Goal: Task Accomplishment & Management: Manage account settings

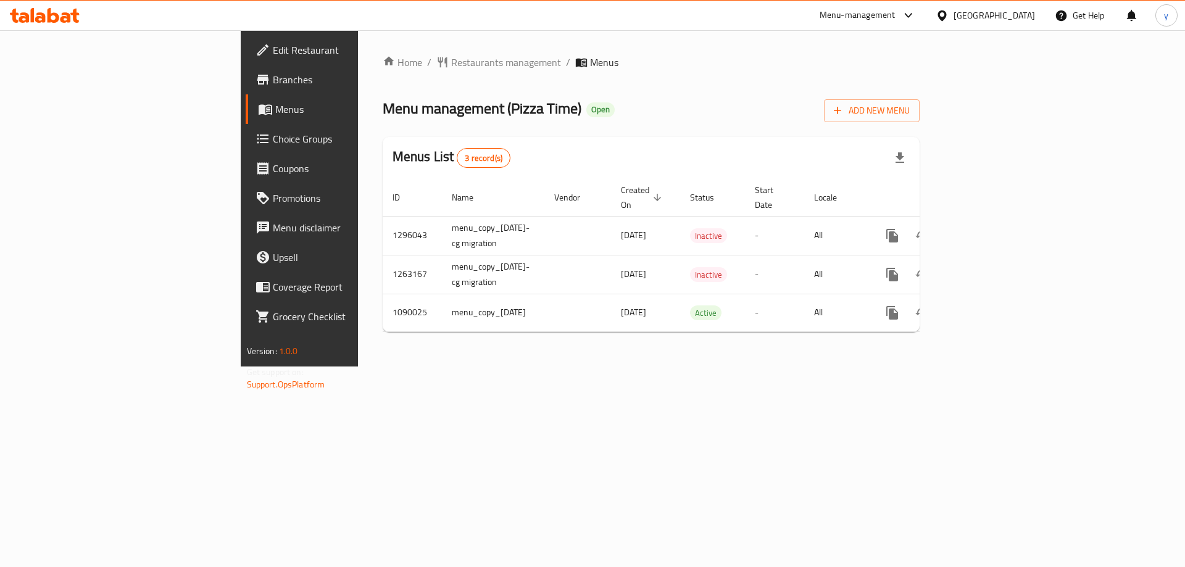
click at [246, 91] on link "Branches" at bounding box center [342, 80] width 193 height 30
click at [949, 10] on icon at bounding box center [942, 15] width 13 height 13
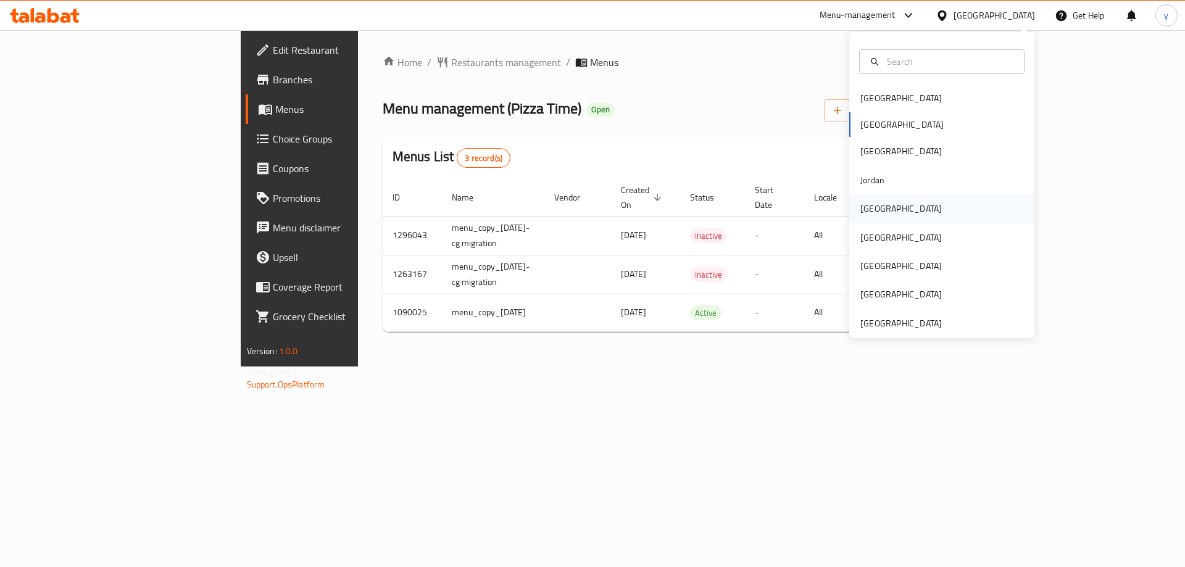
click at [907, 205] on div "Kuwait" at bounding box center [941, 208] width 185 height 28
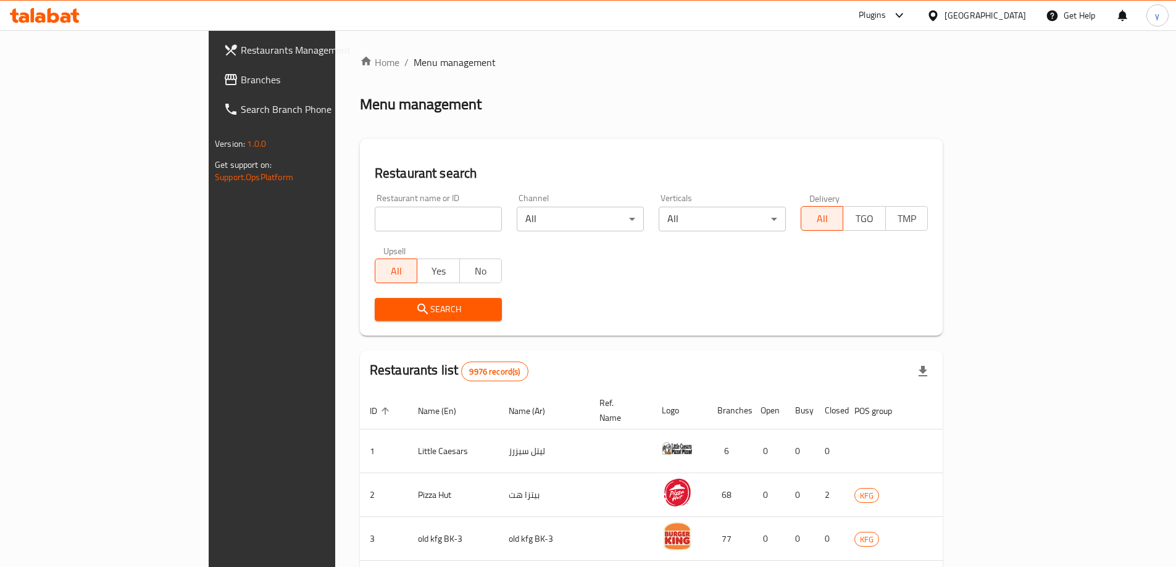
click at [939, 18] on icon at bounding box center [932, 15] width 13 height 13
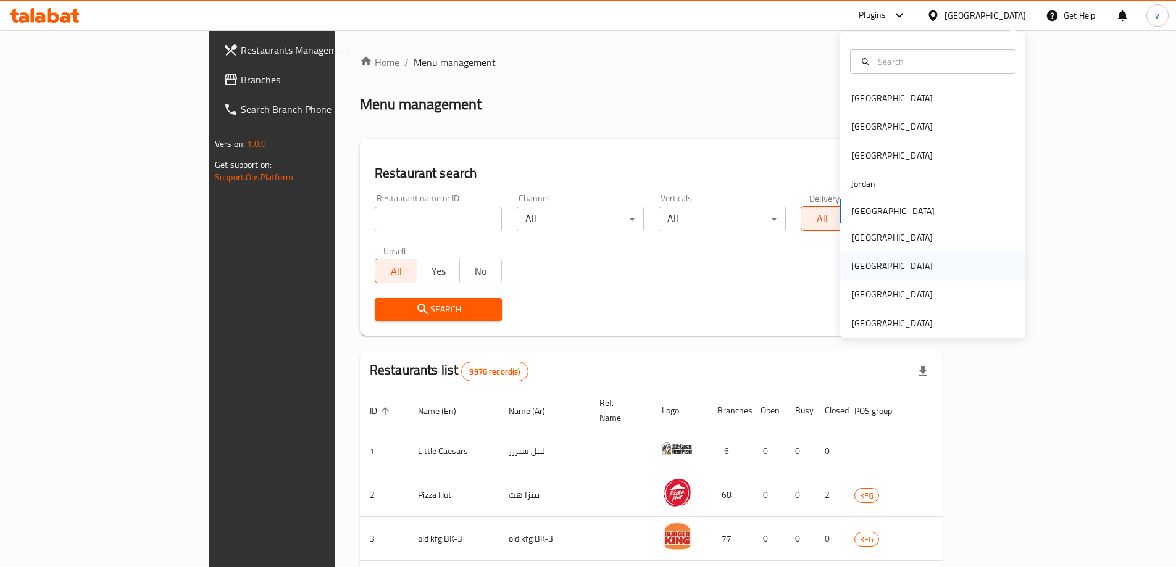
click at [909, 278] on div "Qatar" at bounding box center [932, 266] width 185 height 28
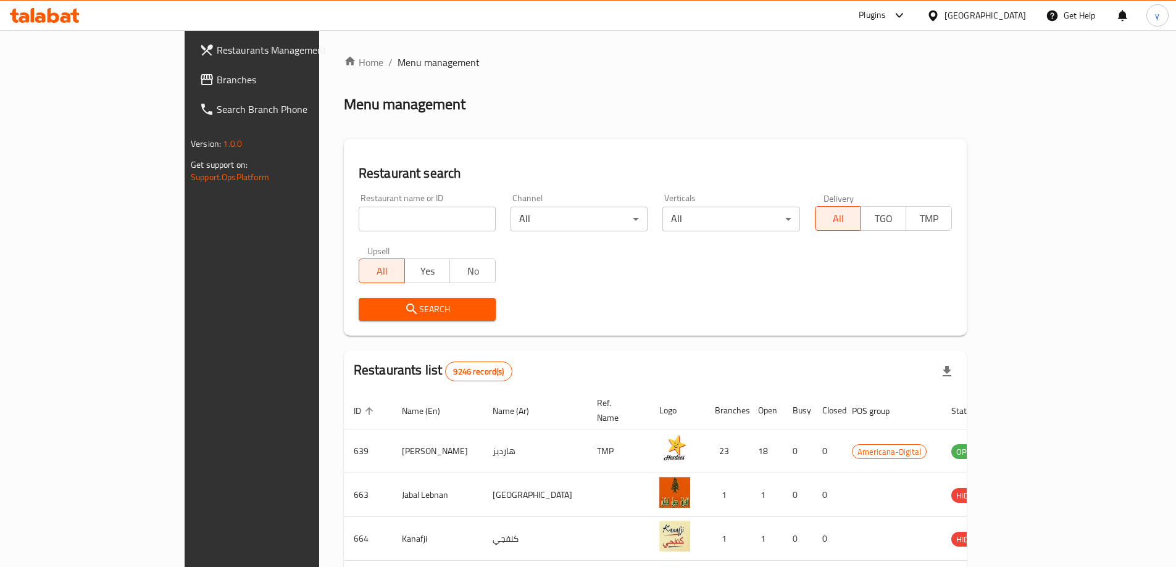
click at [189, 90] on link "Branches" at bounding box center [284, 80] width 191 height 30
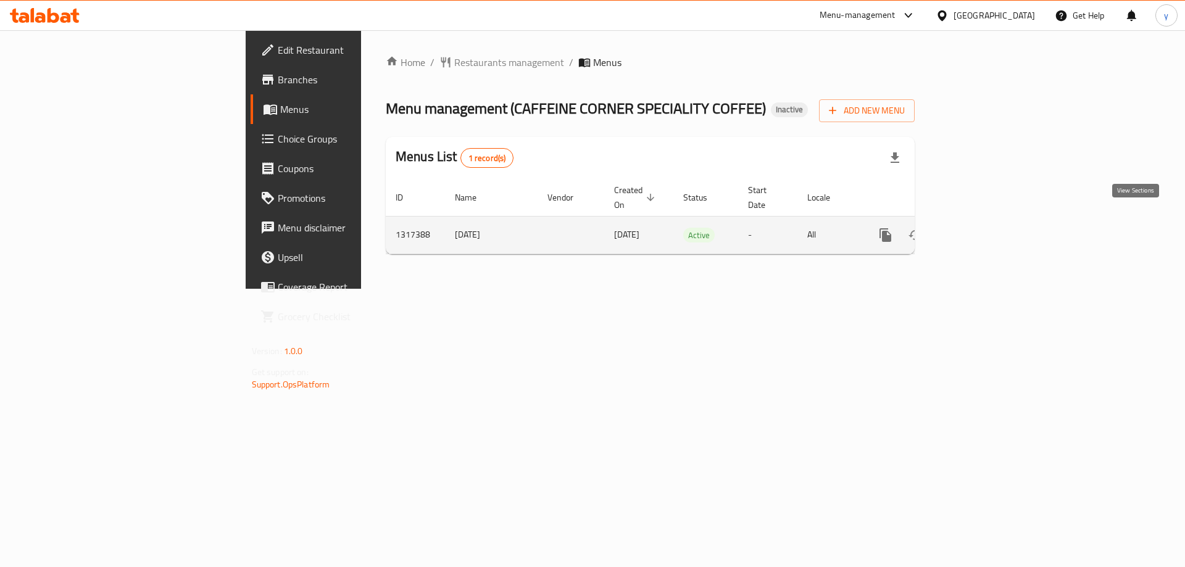
click at [982, 228] on icon "enhanced table" at bounding box center [974, 235] width 15 height 15
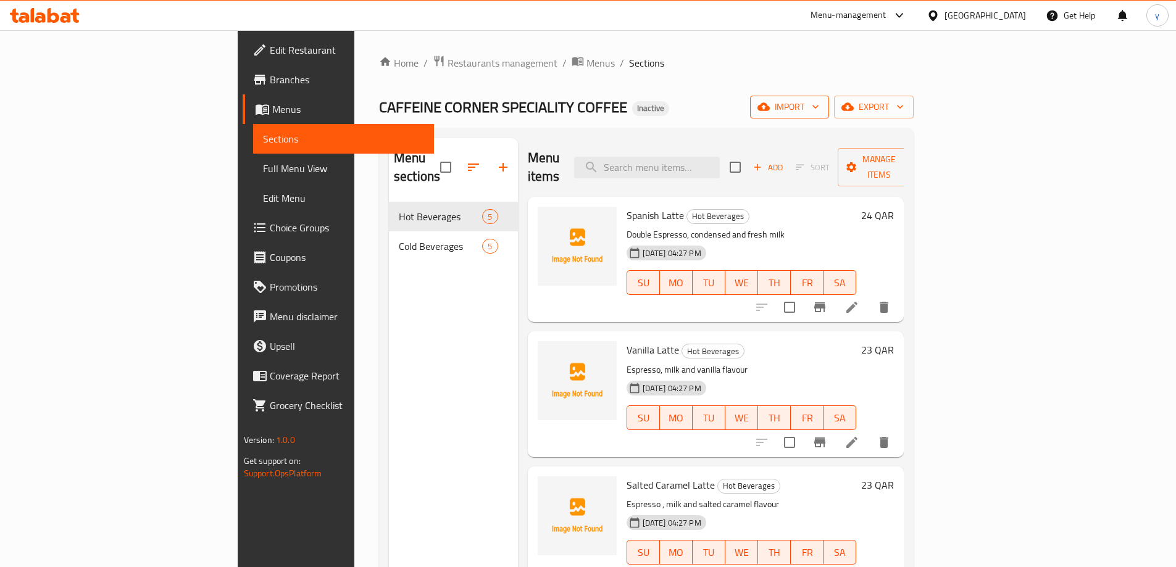
click at [819, 108] on span "import" at bounding box center [789, 106] width 59 height 15
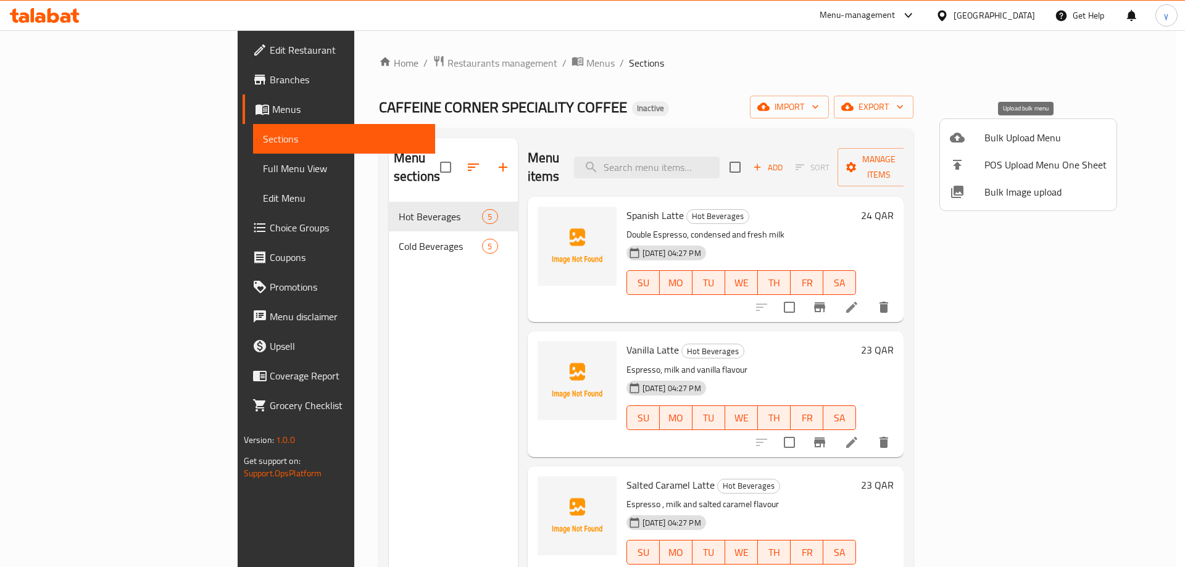
click at [1036, 141] on span "Bulk Upload Menu" at bounding box center [1045, 137] width 122 height 15
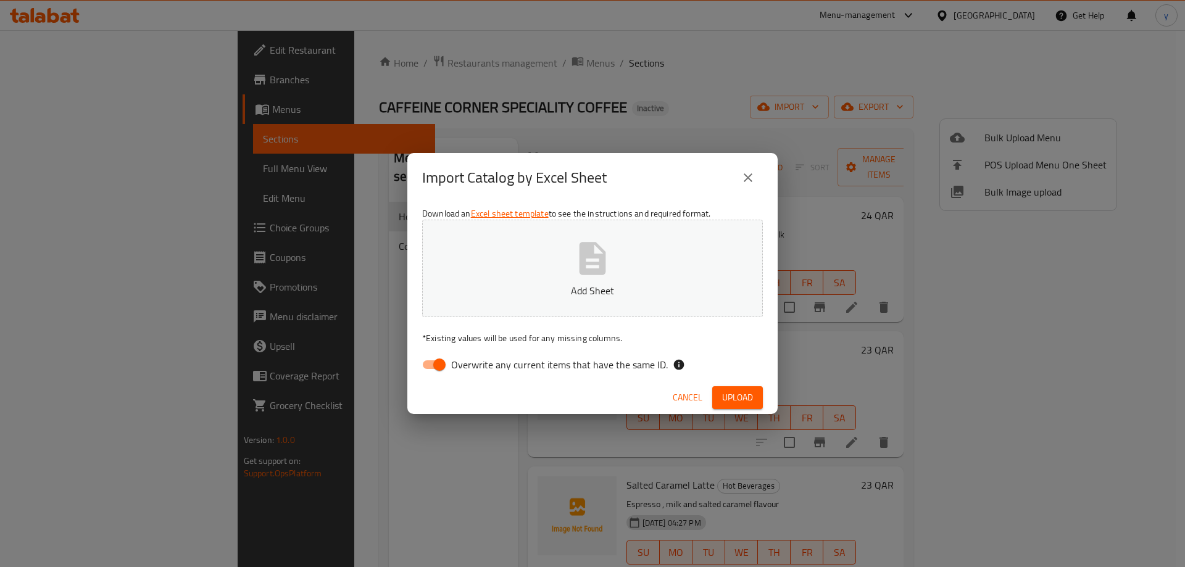
click at [444, 359] on input "Overwrite any current items that have the same ID." at bounding box center [439, 364] width 70 height 23
checkbox input "false"
click at [586, 268] on icon "button" at bounding box center [592, 258] width 27 height 33
click at [740, 394] on span "Upload" at bounding box center [737, 397] width 31 height 15
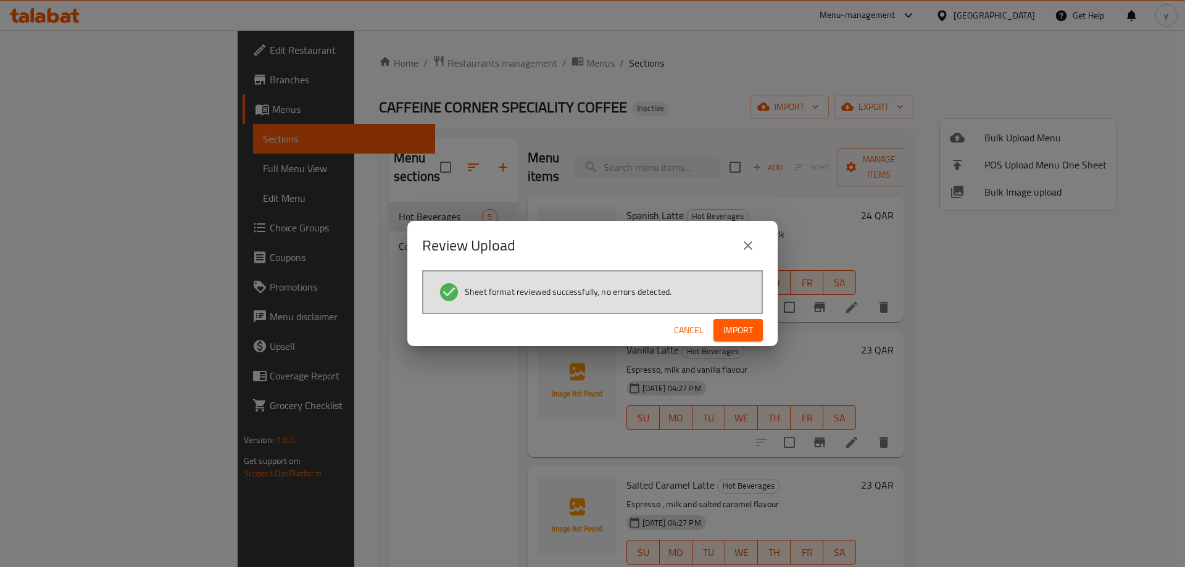
click at [752, 333] on span "Import" at bounding box center [738, 330] width 30 height 15
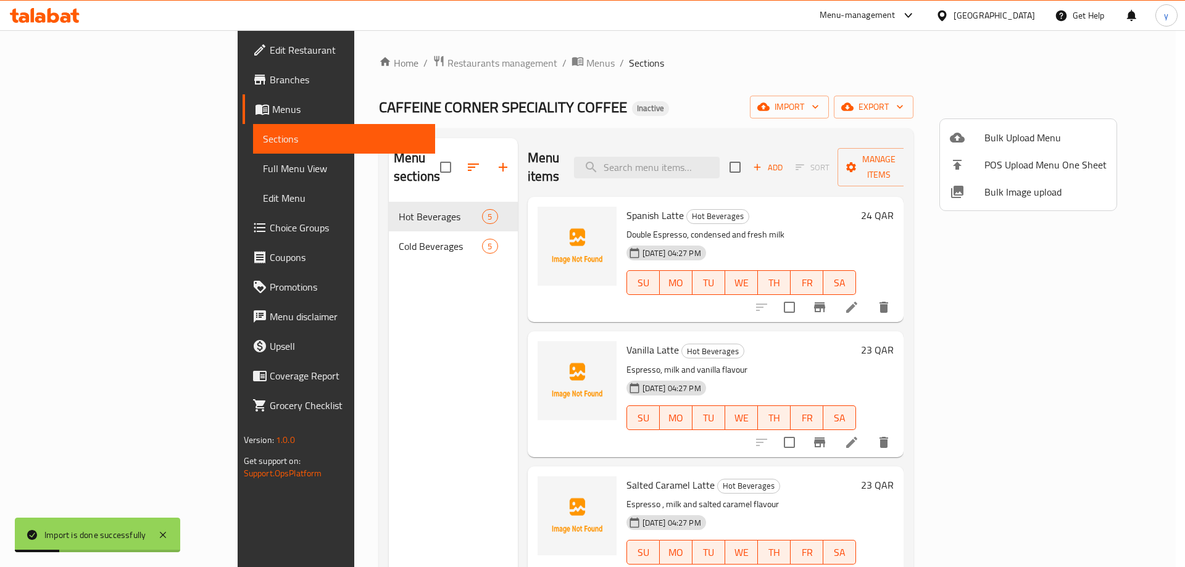
click at [120, 170] on div at bounding box center [592, 283] width 1185 height 567
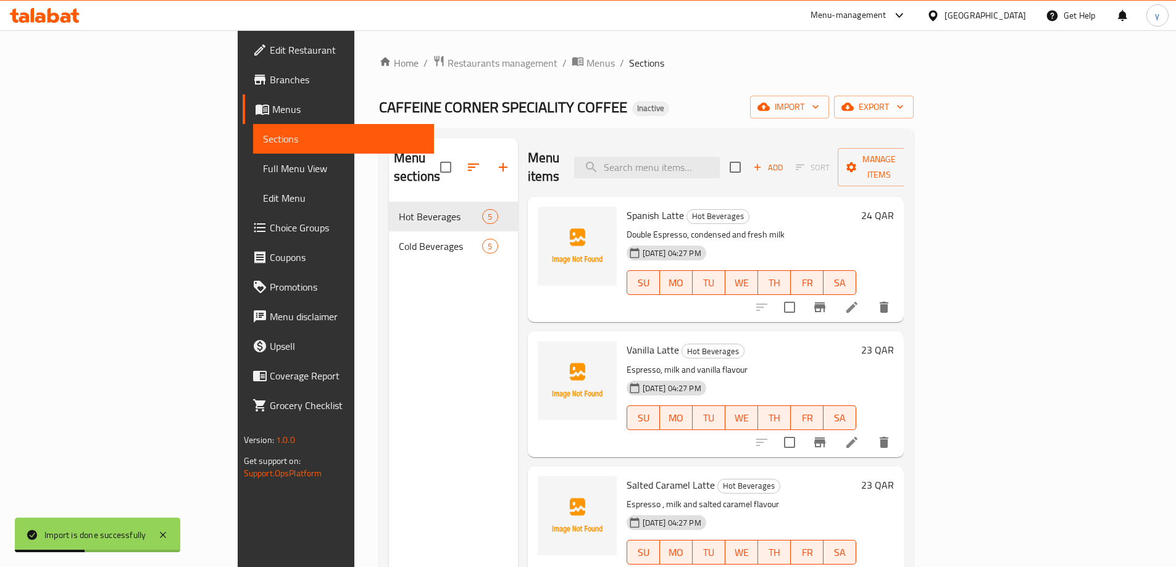
click at [263, 162] on span "Full Menu View" at bounding box center [343, 168] width 161 height 15
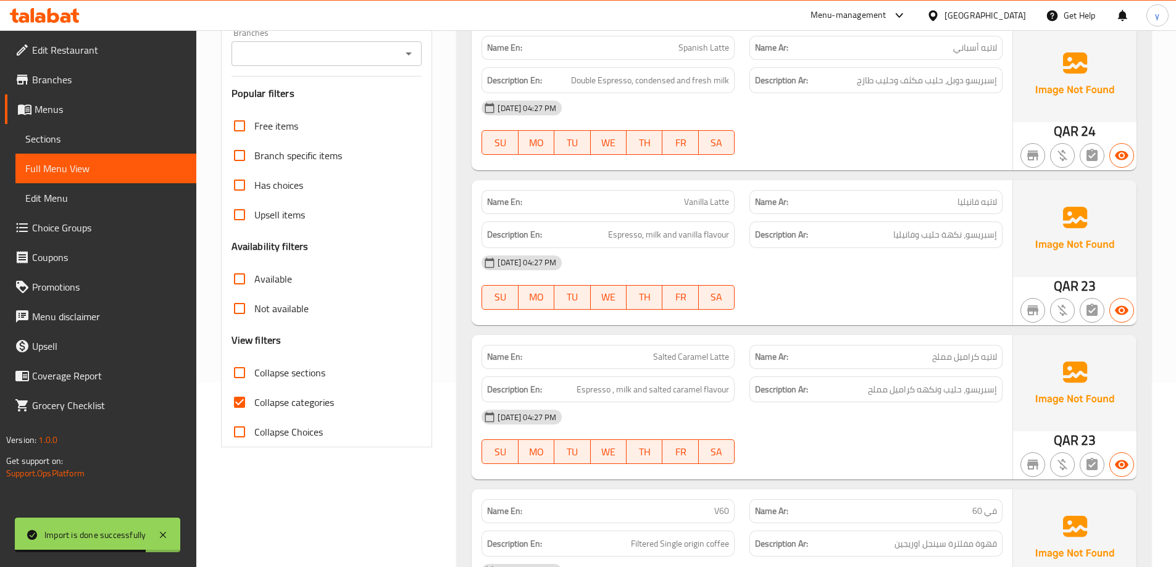
scroll to position [185, 0]
drag, startPoint x: 272, startPoint y: 357, endPoint x: 273, endPoint y: 382, distance: 25.4
click at [272, 357] on div "Free items Branch specific items Has choices Upsell items Availability filters …" at bounding box center [326, 278] width 191 height 336
click at [280, 378] on span "Collapse sections" at bounding box center [289, 372] width 71 height 15
click at [254, 378] on input "Collapse sections" at bounding box center [240, 372] width 30 height 30
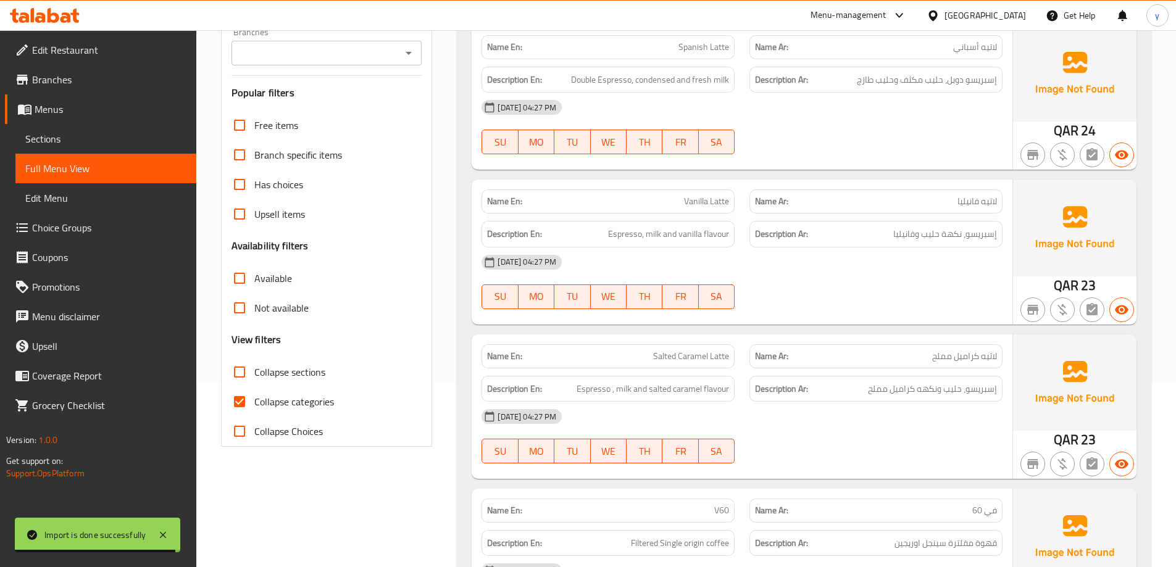
checkbox input "true"
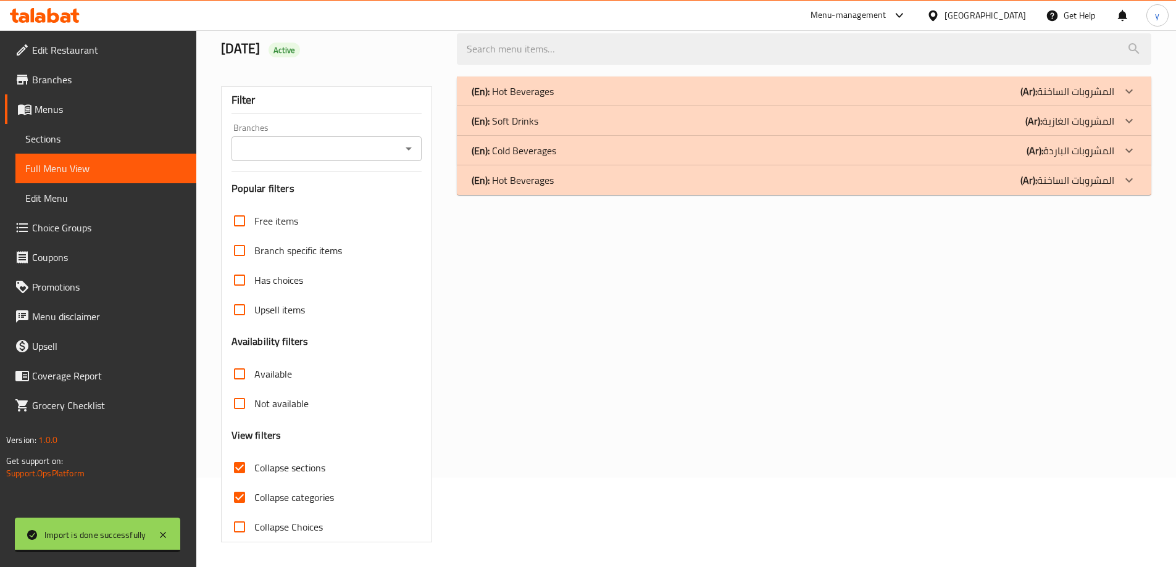
click at [278, 490] on span "Collapse categories" at bounding box center [294, 497] width 80 height 15
click at [254, 483] on input "Collapse categories" at bounding box center [240, 498] width 30 height 30
checkbox input "false"
click at [688, 125] on div "(En): Soft Drinks (Ar): المشروبات الغازية" at bounding box center [792, 121] width 642 height 15
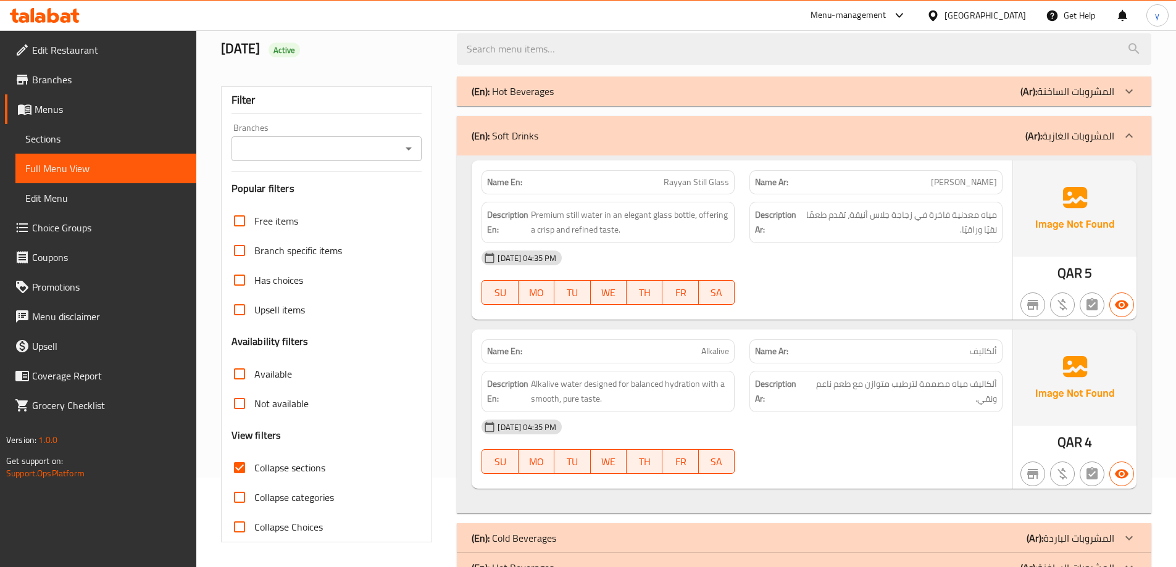
click at [671, 106] on div "(En): Hot Beverages (Ar): المشروبات الساخنة" at bounding box center [804, 92] width 694 height 30
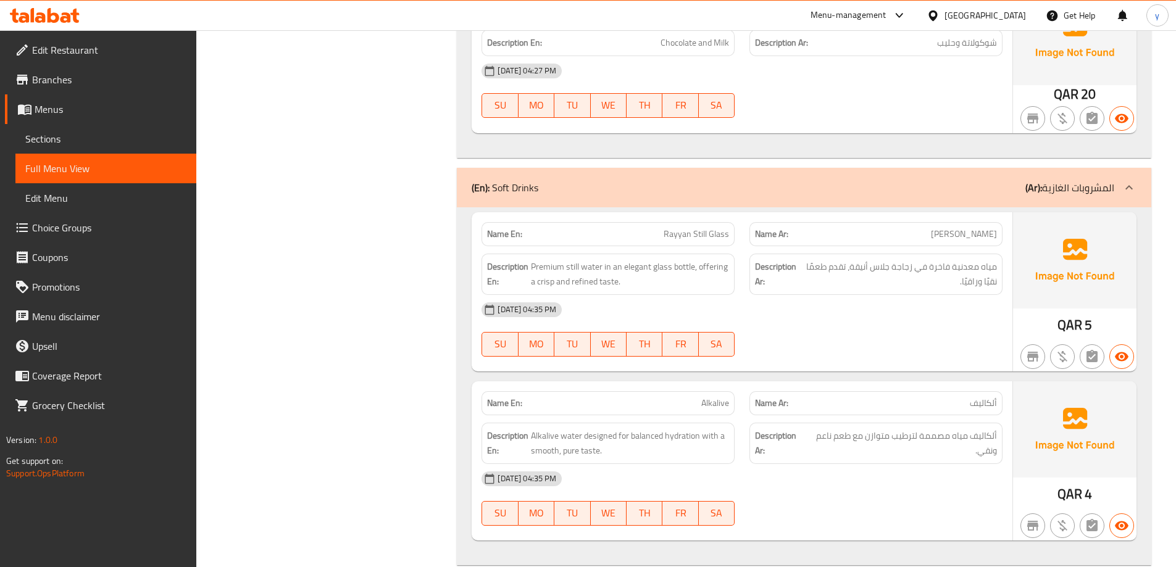
scroll to position [870, 0]
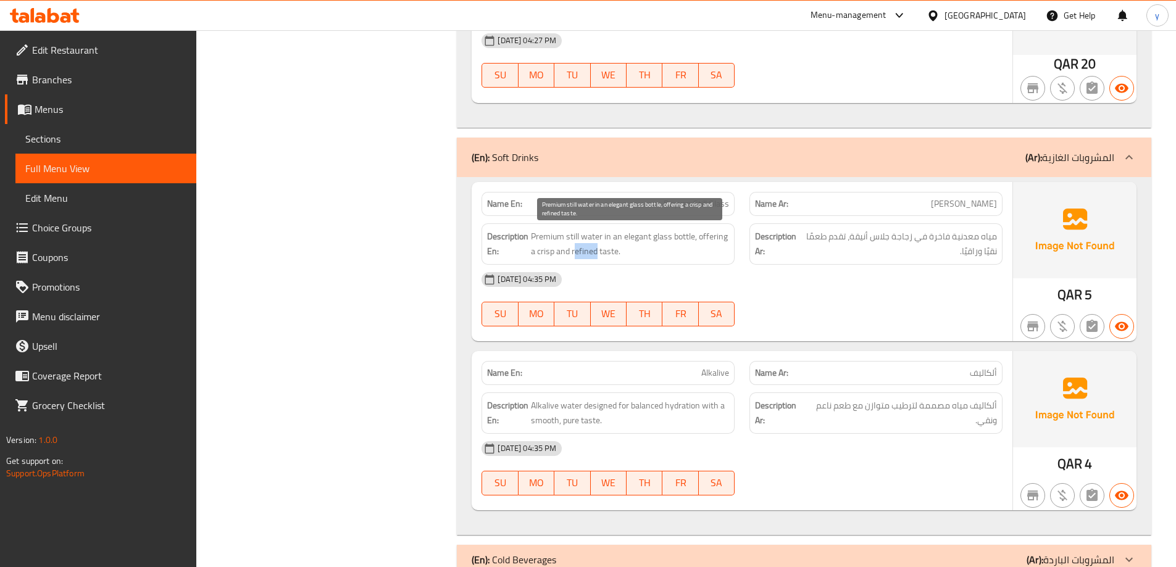
drag, startPoint x: 574, startPoint y: 249, endPoint x: 597, endPoint y: 254, distance: 24.0
click at [597, 254] on span "Premium still water in an elegant glass bottle, offering a crisp and refined ta…" at bounding box center [630, 244] width 198 height 30
click at [574, 255] on span "Premium still water in an elegant glass bottle, offering a crisp and refined ta…" at bounding box center [630, 244] width 198 height 30
drag, startPoint x: 570, startPoint y: 253, endPoint x: 599, endPoint y: 255, distance: 29.7
click at [599, 255] on span "Premium still water in an elegant glass bottle, offering a crisp and refined ta…" at bounding box center [630, 244] width 198 height 30
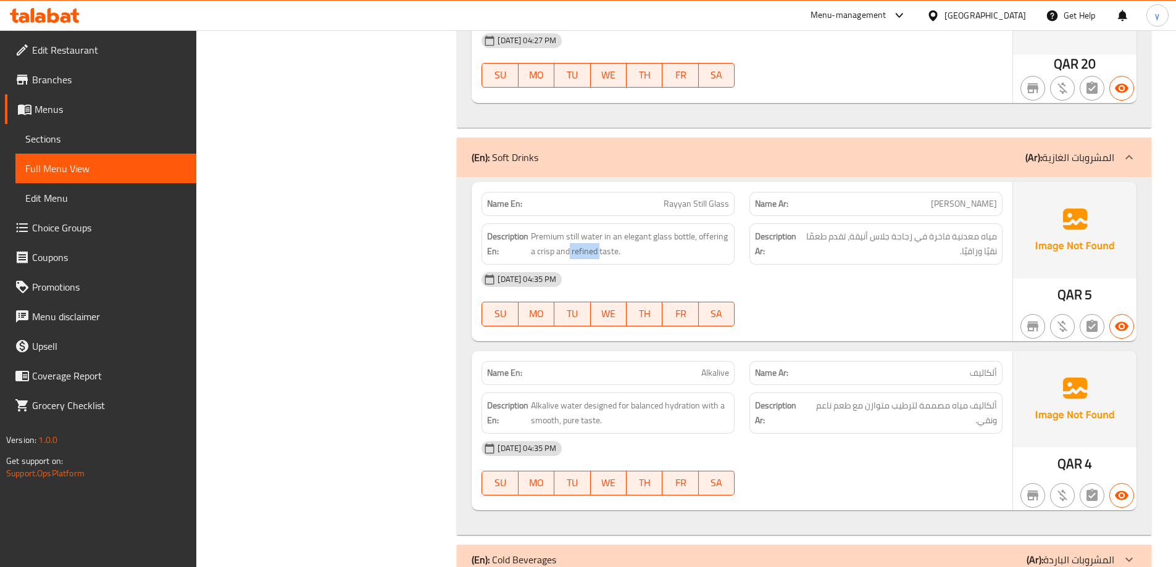
copy span "refined"
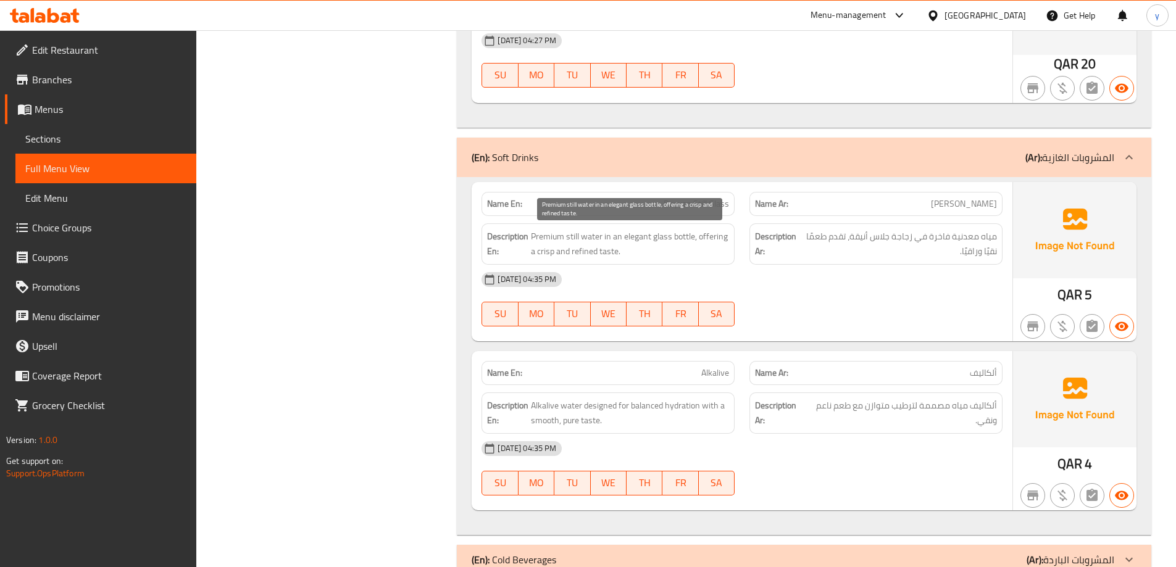
click at [549, 255] on span "Premium still water in an elegant glass bottle, offering a crisp and refined ta…" at bounding box center [630, 244] width 198 height 30
click at [547, 255] on span "Premium still water in an elegant glass bottle, offering a crisp and refined ta…" at bounding box center [630, 244] width 198 height 30
click at [546, 252] on span "Premium still water in an elegant glass bottle, offering a crisp and refined ta…" at bounding box center [630, 244] width 198 height 30
click at [544, 251] on span "Premium still water in an elegant glass bottle, offering a crisp and refined ta…" at bounding box center [630, 244] width 198 height 30
click at [543, 251] on span "Premium still water in an elegant glass bottle, offering a crisp and refined ta…" at bounding box center [630, 244] width 198 height 30
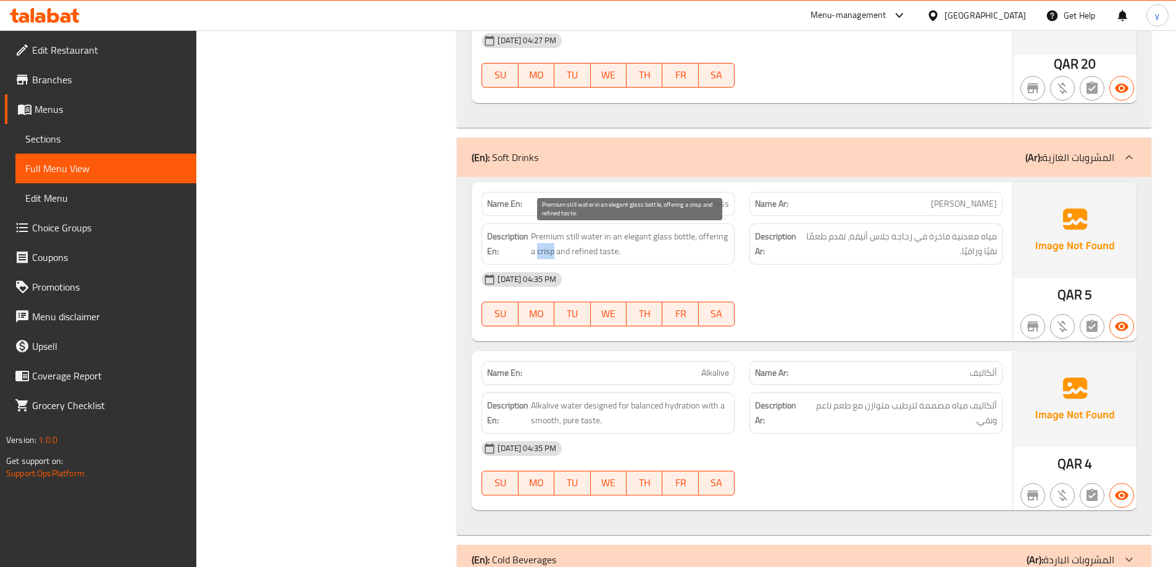
click at [544, 251] on span "Premium still water in an elegant glass bottle, offering a crisp and refined ta…" at bounding box center [630, 244] width 198 height 30
click at [587, 249] on span "Premium still water in an elegant glass bottle, offering a crisp and refined ta…" at bounding box center [630, 244] width 198 height 30
copy span "refined"
click at [542, 254] on span "Premium still water in an elegant glass bottle, offering a crisp and refined ta…" at bounding box center [630, 244] width 198 height 30
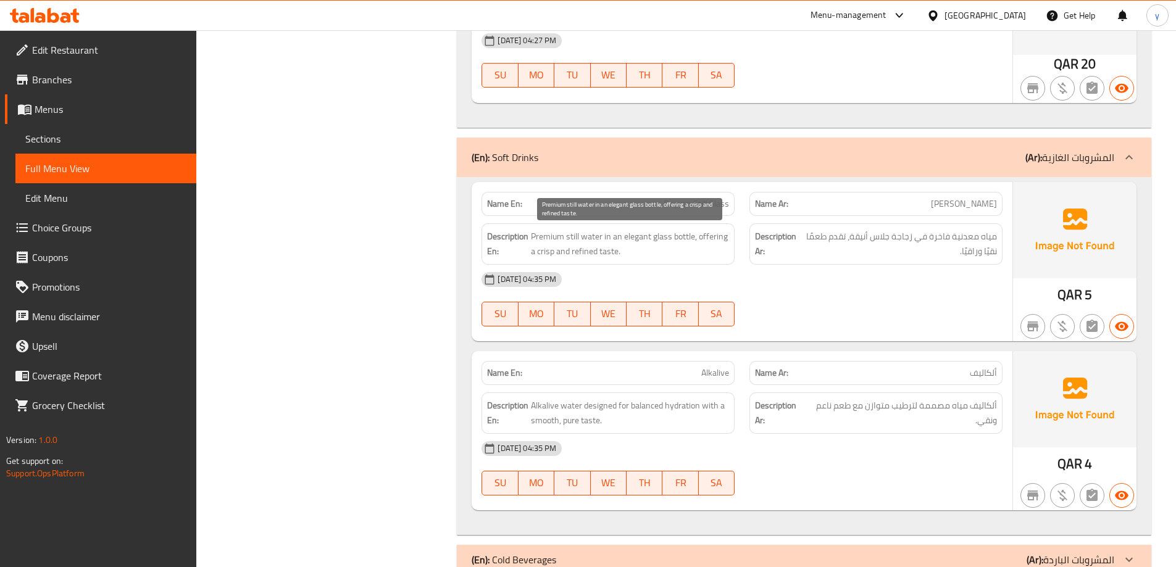
click at [579, 251] on span "Premium still water in an elegant glass bottle, offering a crisp and refined ta…" at bounding box center [630, 244] width 198 height 30
drag, startPoint x: 539, startPoint y: 252, endPoint x: 554, endPoint y: 252, distance: 14.8
click at [554, 252] on span "Premium still water in an elegant glass bottle, offering a crisp and refined ta…" at bounding box center [630, 244] width 198 height 30
click at [607, 259] on div "Description En: Premium still water in an elegant glass bottle, offering a cris…" at bounding box center [607, 243] width 253 height 41
click at [587, 254] on span "Premium still water in an elegant glass bottle, offering a crisp and refined ta…" at bounding box center [630, 244] width 198 height 30
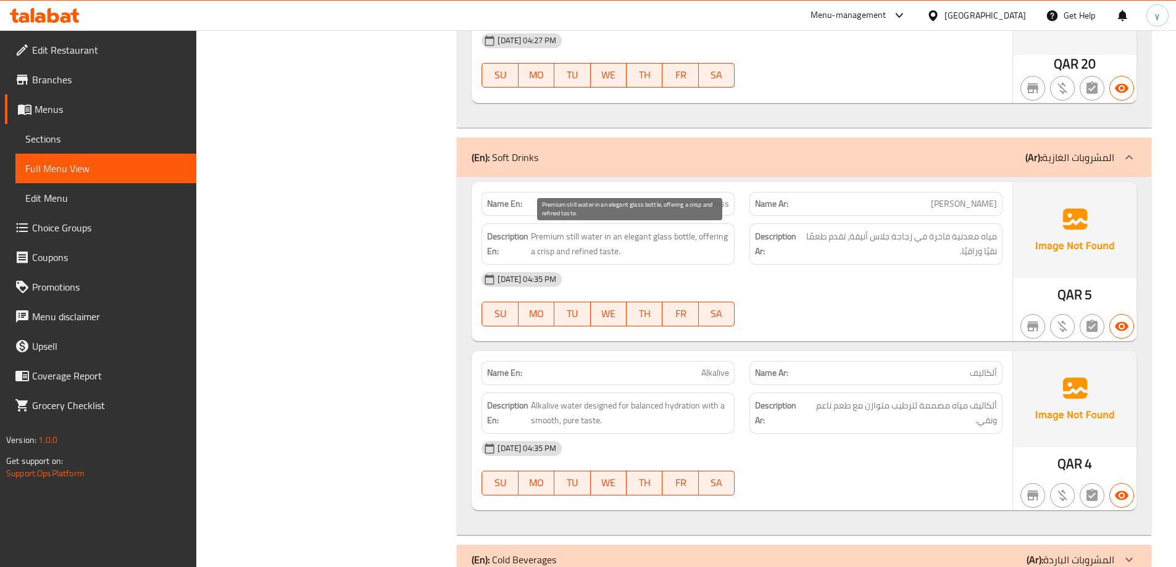
click at [581, 254] on span "Premium still water in an elegant glass bottle, offering a crisp and refined ta…" at bounding box center [630, 244] width 198 height 30
drag, startPoint x: 663, startPoint y: 202, endPoint x: 728, endPoint y: 195, distance: 64.6
click at [728, 195] on div "Name En: Rayyan Still Glass" at bounding box center [607, 204] width 253 height 24
copy span "Rayyan Still Glass"
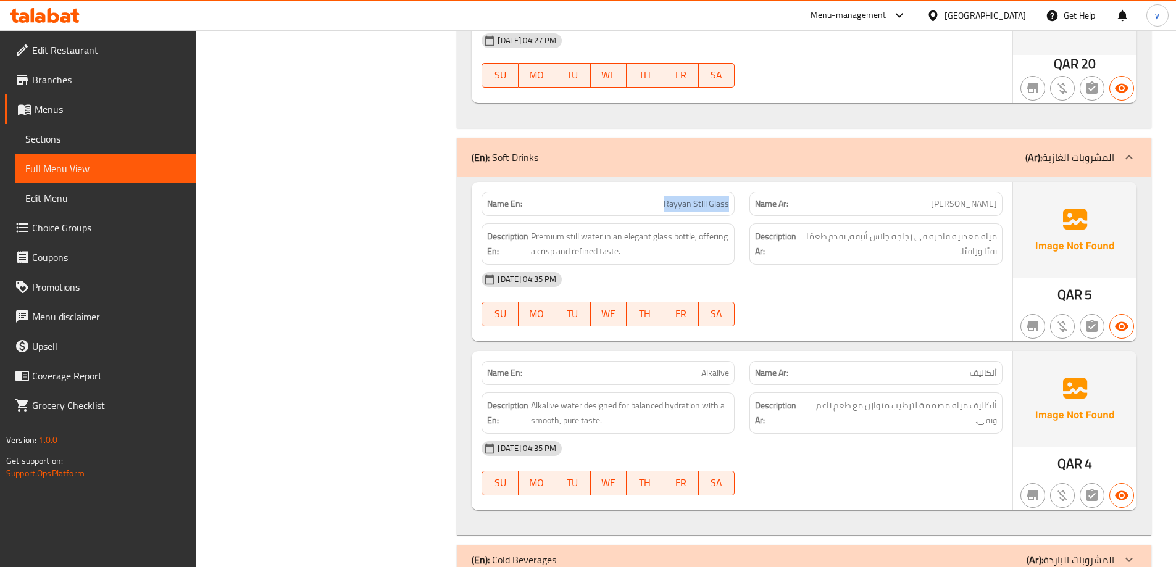
click at [115, 137] on span "Sections" at bounding box center [105, 138] width 161 height 15
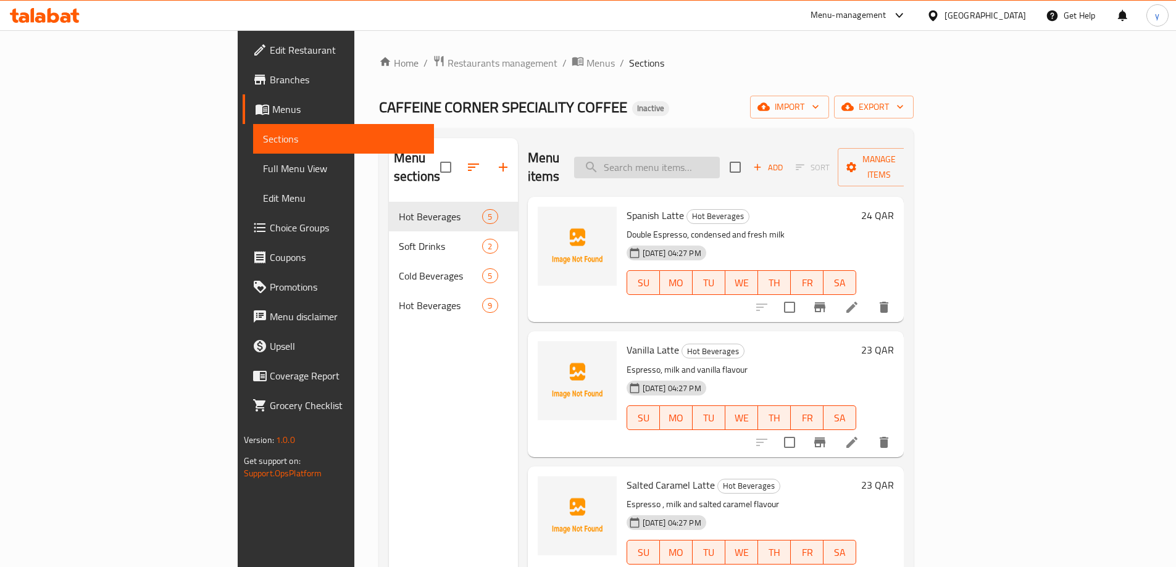
click at [688, 162] on input "search" at bounding box center [647, 168] width 146 height 22
paste input "Rayyan Still Glass"
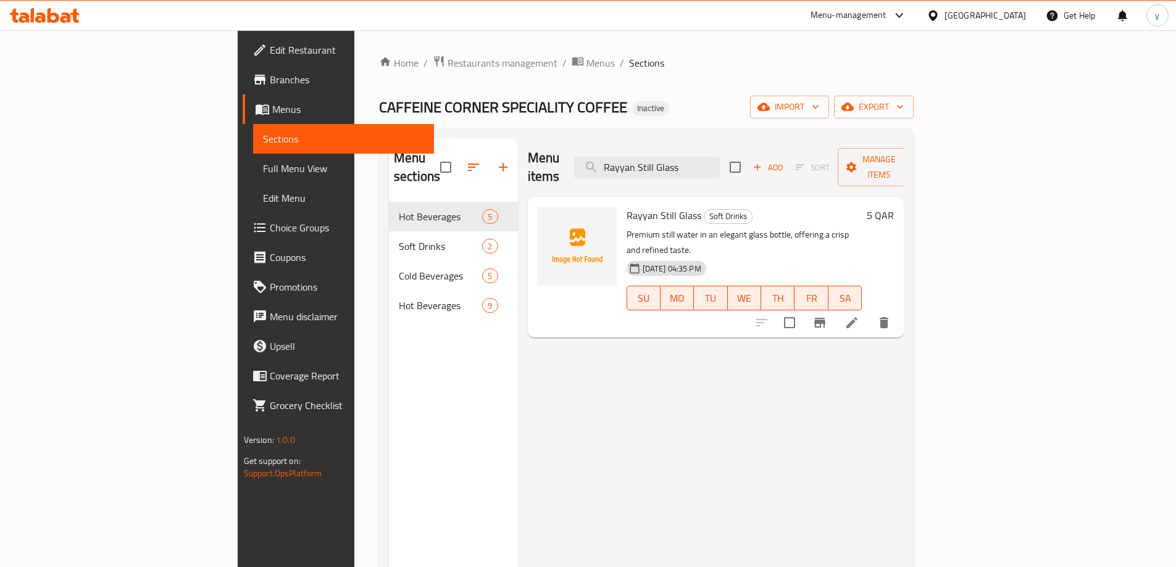
type input "Rayyan Still Glass"
click at [869, 312] on li at bounding box center [851, 323] width 35 height 22
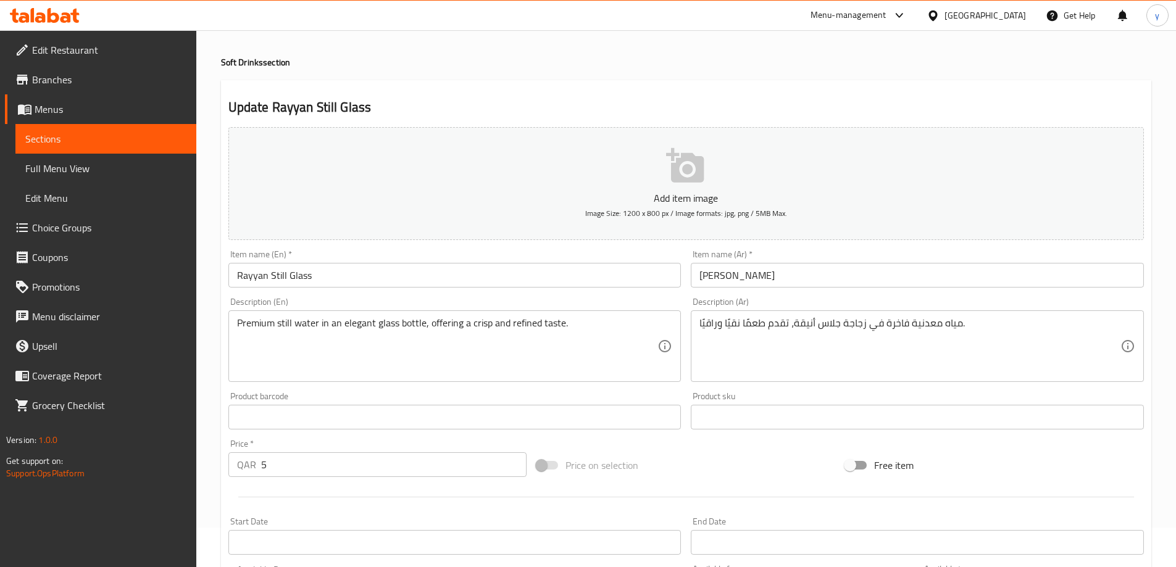
scroll to position [62, 0]
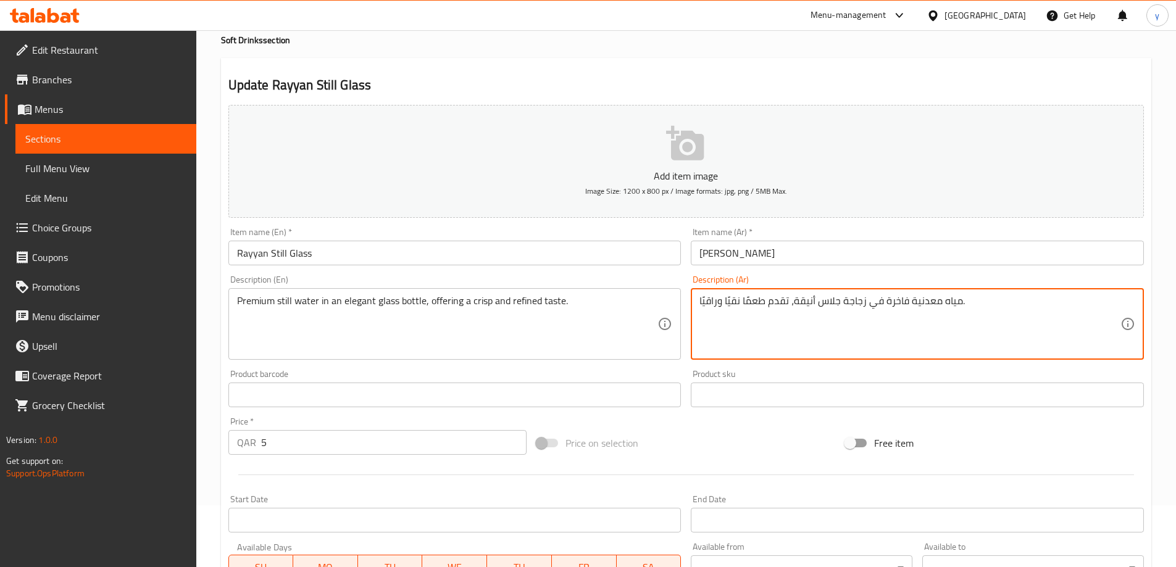
click at [734, 301] on textarea "مياه معدنية فاخرة في زجاجة جلاس أنيقة، تقدم طعمًا نقيًا وراقيًا." at bounding box center [909, 324] width 421 height 59
click at [703, 306] on textarea "مياه معدنية فاخرة في زجاجة جلاس أنيقة، تقدم طعمًا وراقيًا." at bounding box center [909, 324] width 421 height 59
click at [704, 305] on textarea "مياه معدنية فاخرة في زجاجة جلاس أنيقة، تقدم طعمًا وراقيًا." at bounding box center [909, 324] width 421 height 59
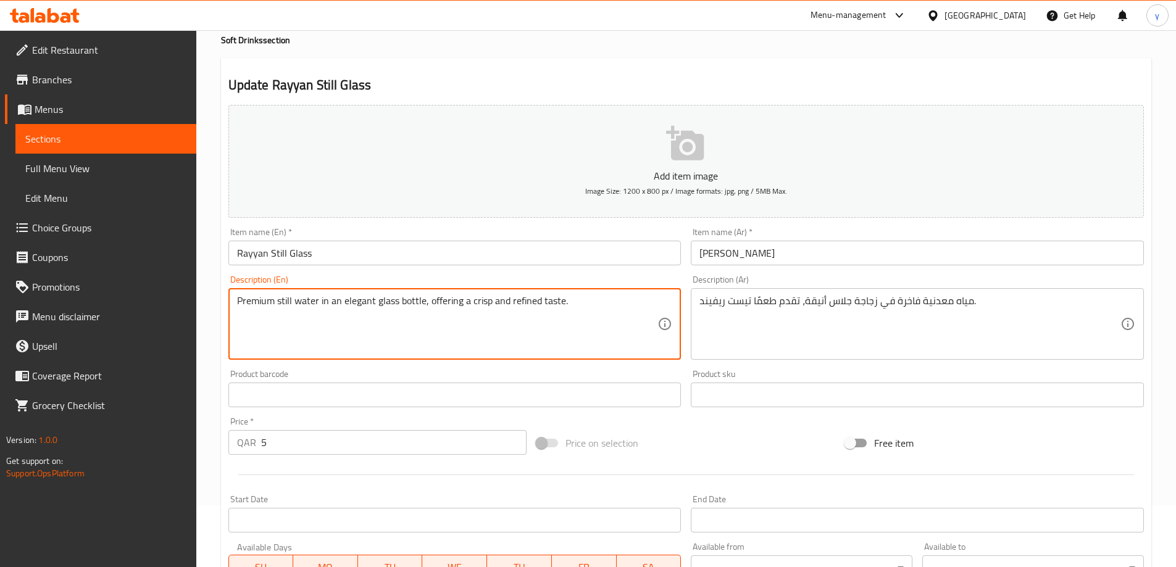
click at [481, 299] on textarea "Premium still water in an elegant glass bottle, offering a crisp and refined ta…" at bounding box center [447, 324] width 421 height 59
click at [523, 300] on textarea "Premium still water in an elegant glass bottle, offering a crisp and refined ta…" at bounding box center [447, 324] width 421 height 59
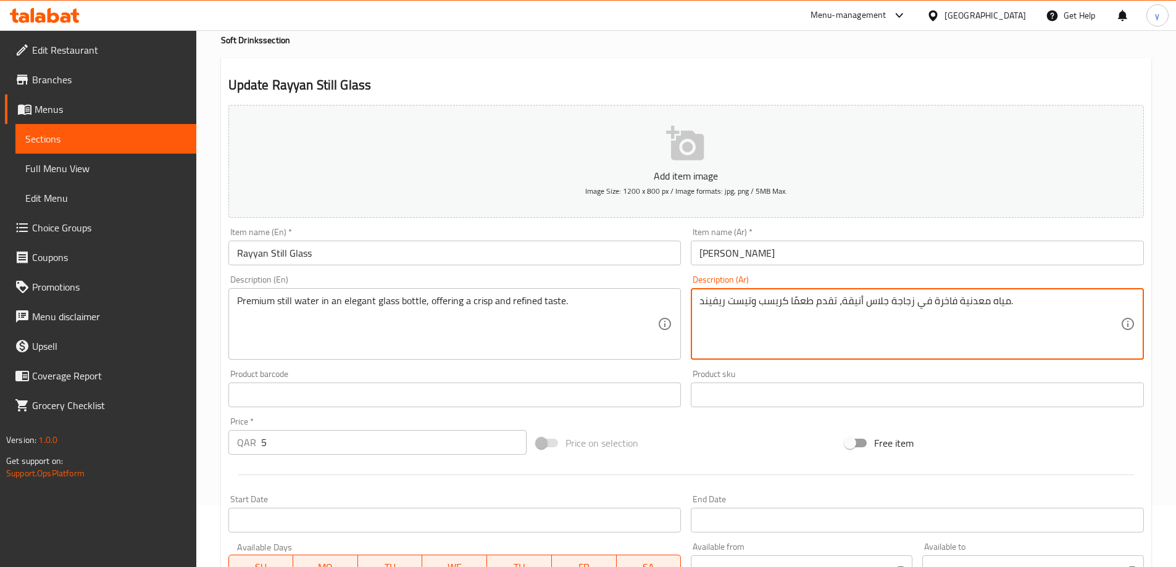
drag, startPoint x: 796, startPoint y: 302, endPoint x: 823, endPoint y: 303, distance: 26.6
click at [761, 318] on textarea "مياه معدنية فاخرة في زجاجة جلاس أنيقة، تقدم طعمًا كريسب وتيست ريفيند." at bounding box center [909, 324] width 421 height 59
click at [734, 302] on textarea "مياه معدنية فاخرة في زجاجة جلاس أنيقة، تقدم طعمًا كريسب وتيست ريفيند." at bounding box center [909, 324] width 421 height 59
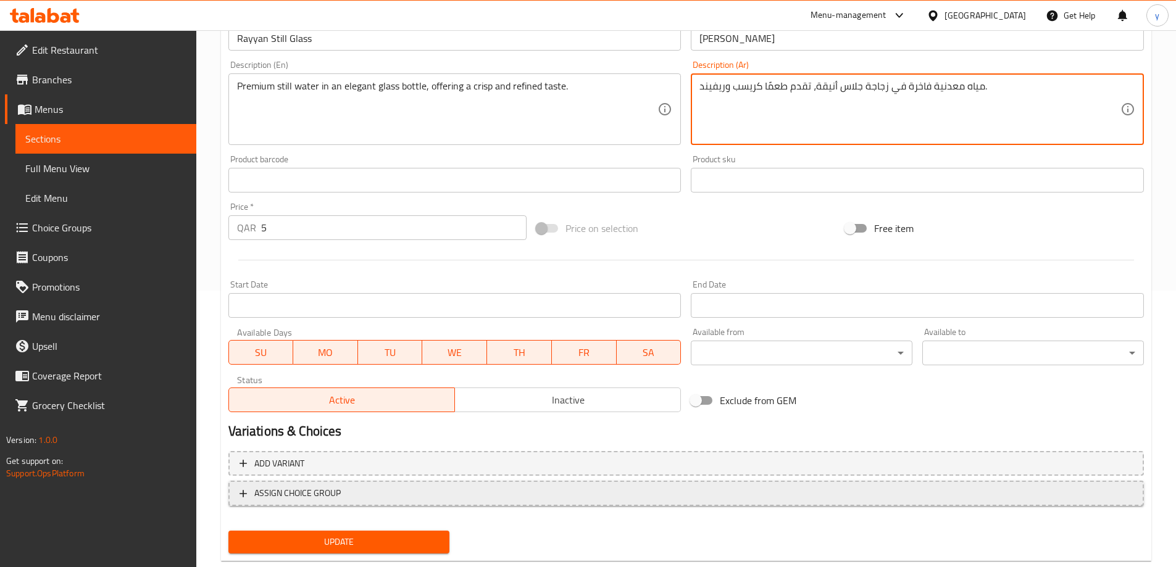
scroll to position [305, 0]
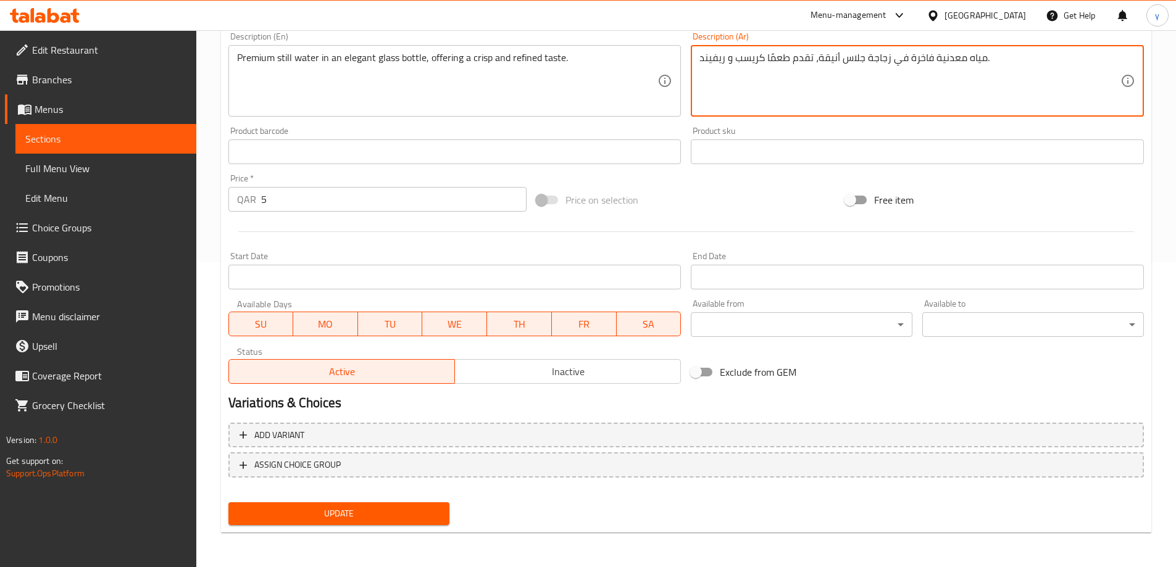
type textarea "مياه معدنية فاخرة في زجاجة جلاس أنيقة، تقدم طعمًا كريسب و ريفيند."
click at [423, 516] on span "Update" at bounding box center [339, 513] width 202 height 15
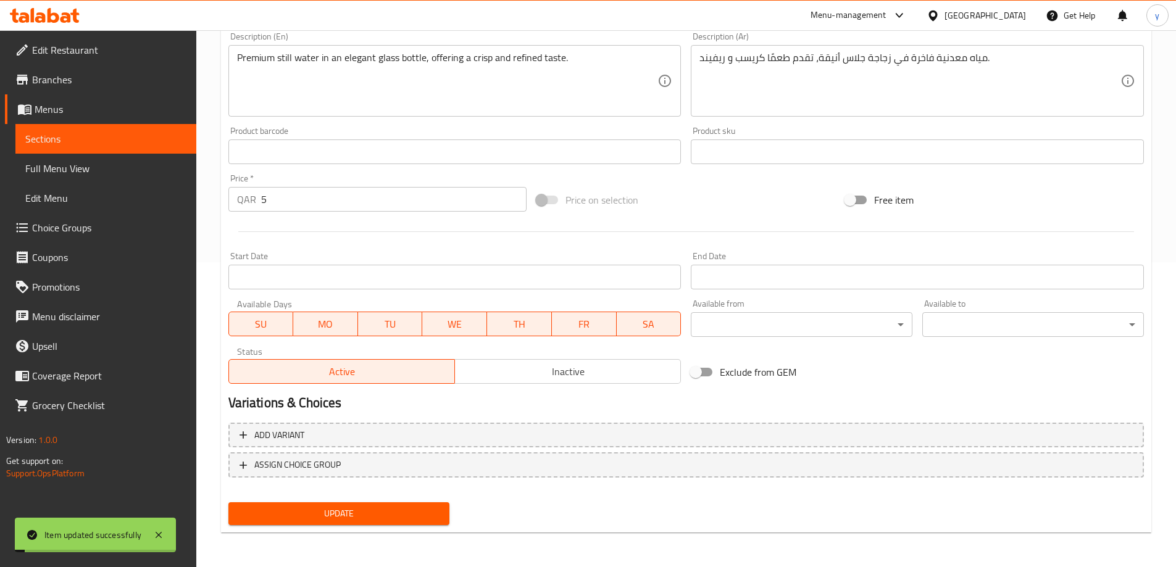
click at [118, 169] on span "Full Menu View" at bounding box center [105, 168] width 161 height 15
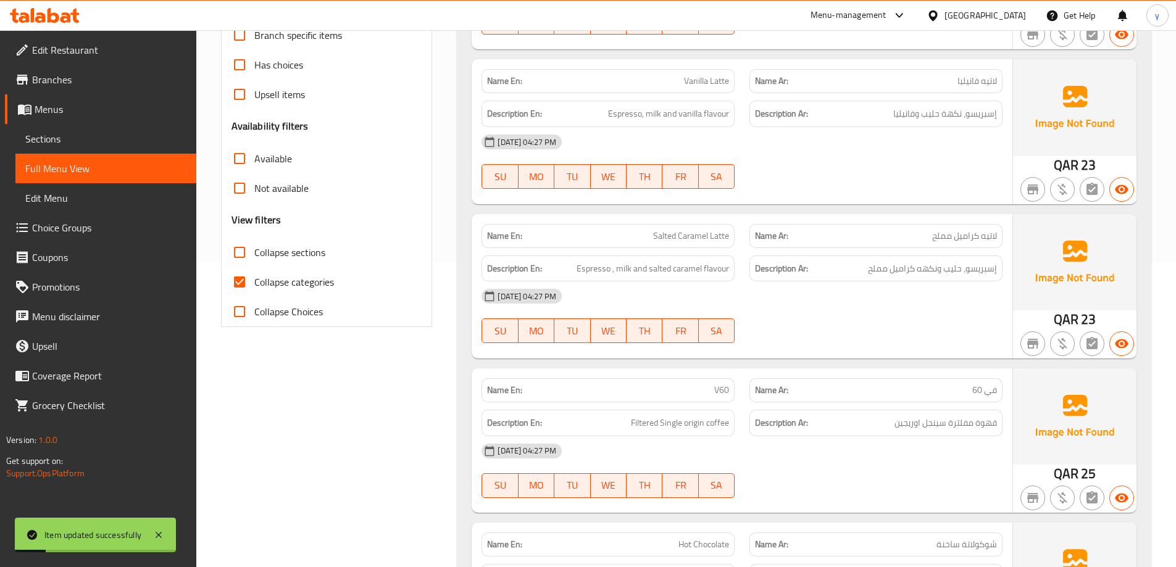
click at [278, 255] on span "Collapse sections" at bounding box center [289, 252] width 71 height 15
click at [254, 255] on input "Collapse sections" at bounding box center [240, 253] width 30 height 30
checkbox input "true"
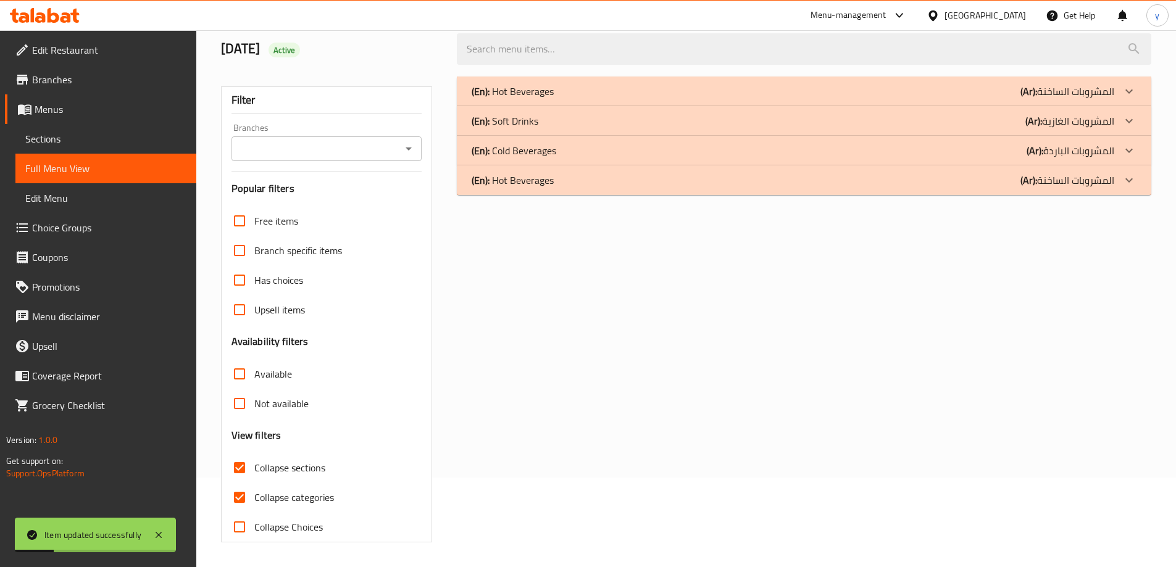
scroll to position [89, 0]
drag, startPoint x: 286, startPoint y: 500, endPoint x: 293, endPoint y: 495, distance: 8.4
click at [286, 499] on span "Collapse categories" at bounding box center [294, 497] width 80 height 15
click at [578, 122] on div "(En): Soft Drinks (Ar): المشروبات الغازية" at bounding box center [792, 121] width 642 height 15
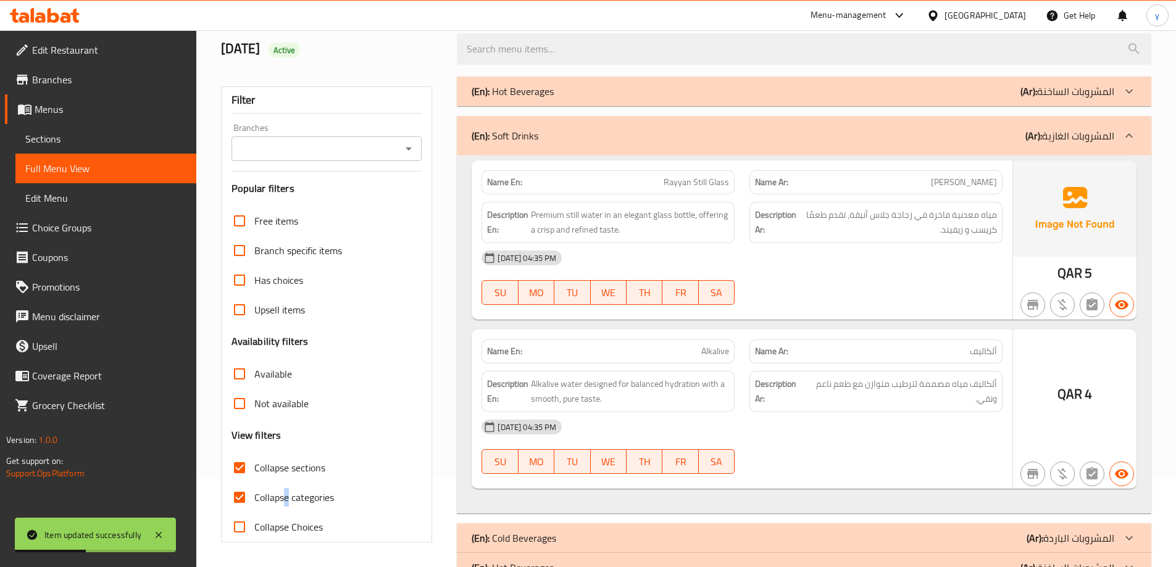
click at [583, 98] on div "(En): Hot Beverages (Ar): المشروبات الساخنة" at bounding box center [792, 91] width 642 height 15
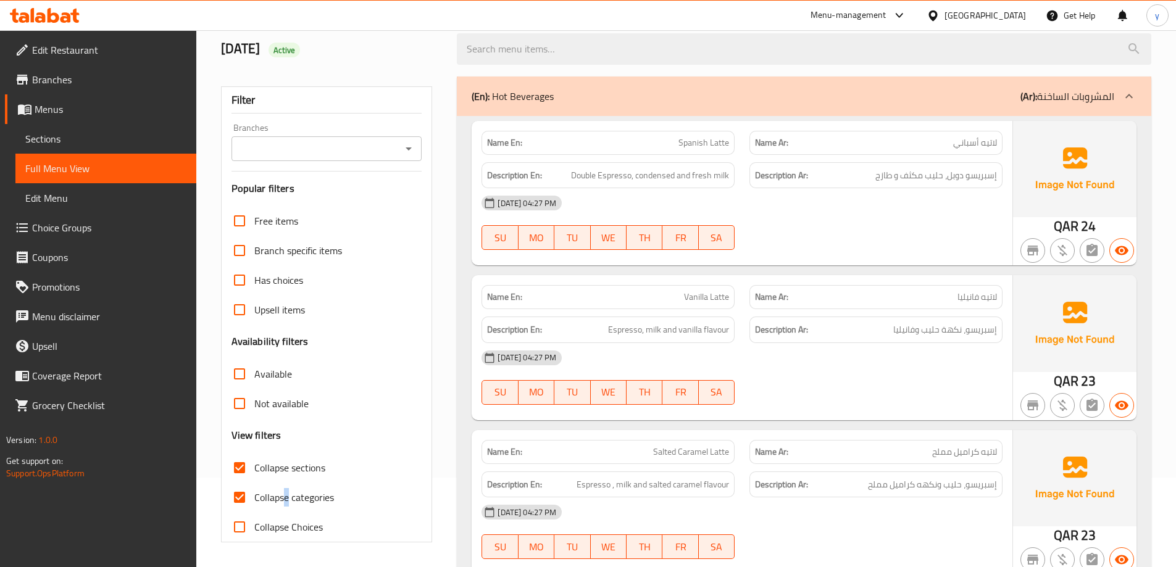
click at [630, 94] on div "(En): Hot Beverages (Ar): المشروبات الساخنة" at bounding box center [792, 96] width 642 height 15
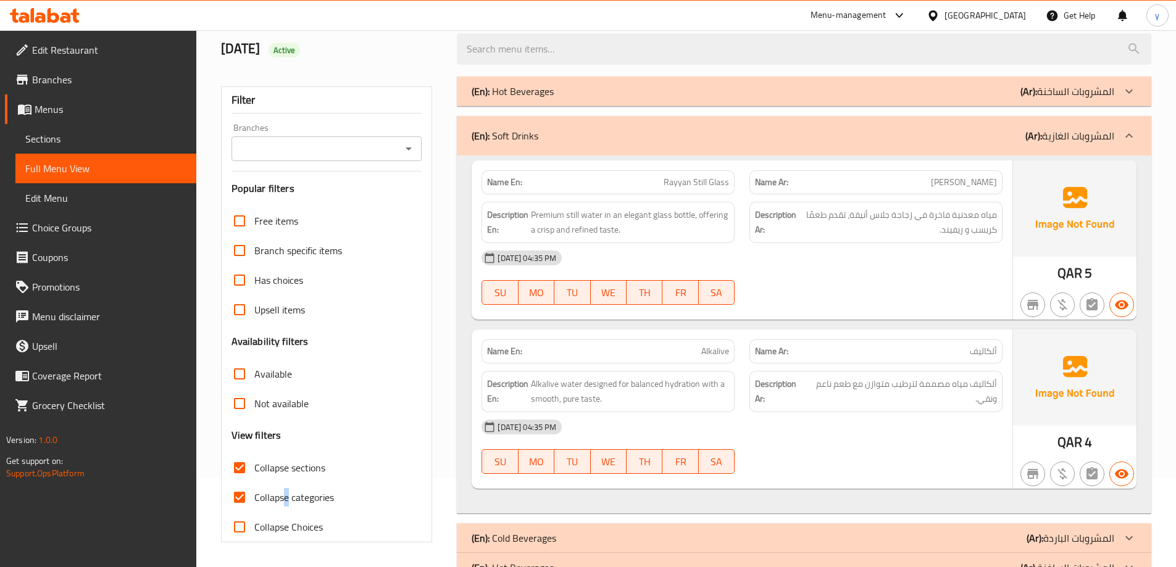
click at [641, 139] on div "(En): Soft Drinks (Ar): المشروبات الغازية" at bounding box center [792, 135] width 642 height 15
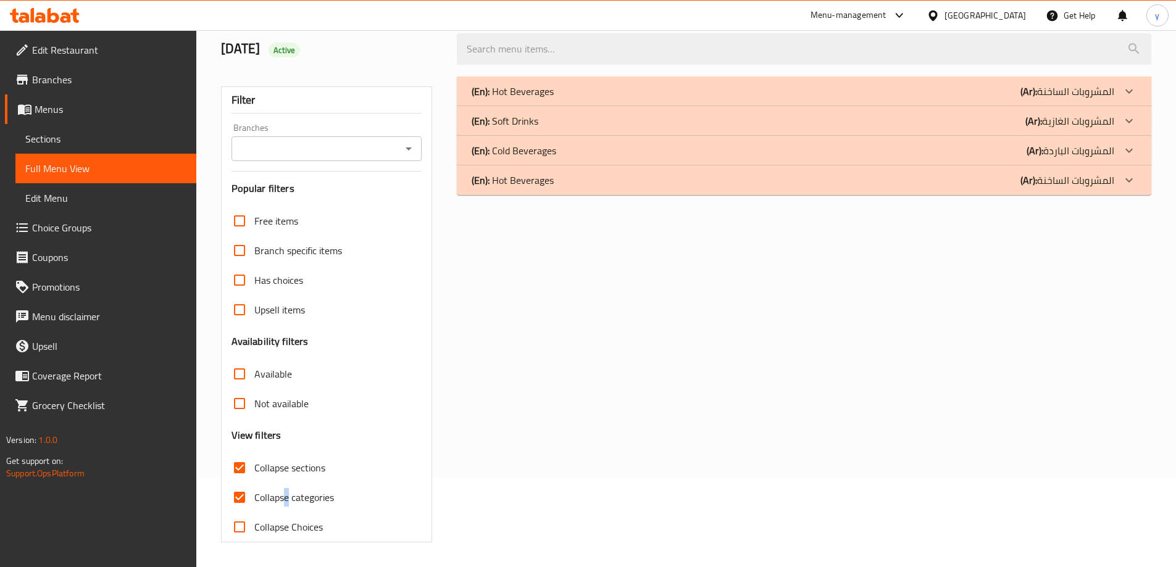
click at [57, 138] on span "Sections" at bounding box center [105, 138] width 161 height 15
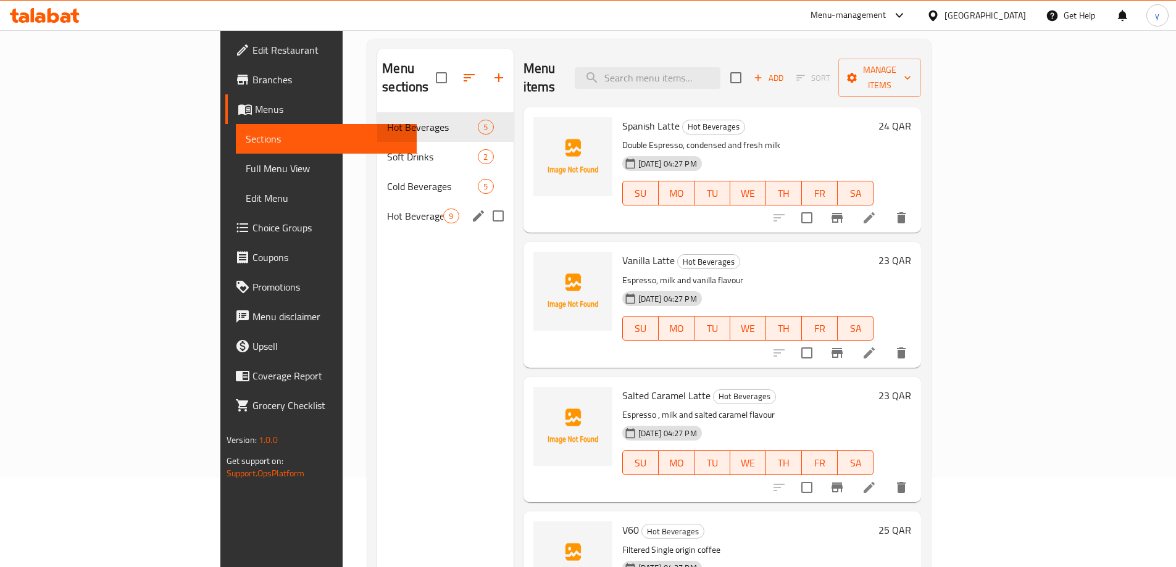
click at [387, 209] on span "Hot Beverages" at bounding box center [415, 216] width 56 height 15
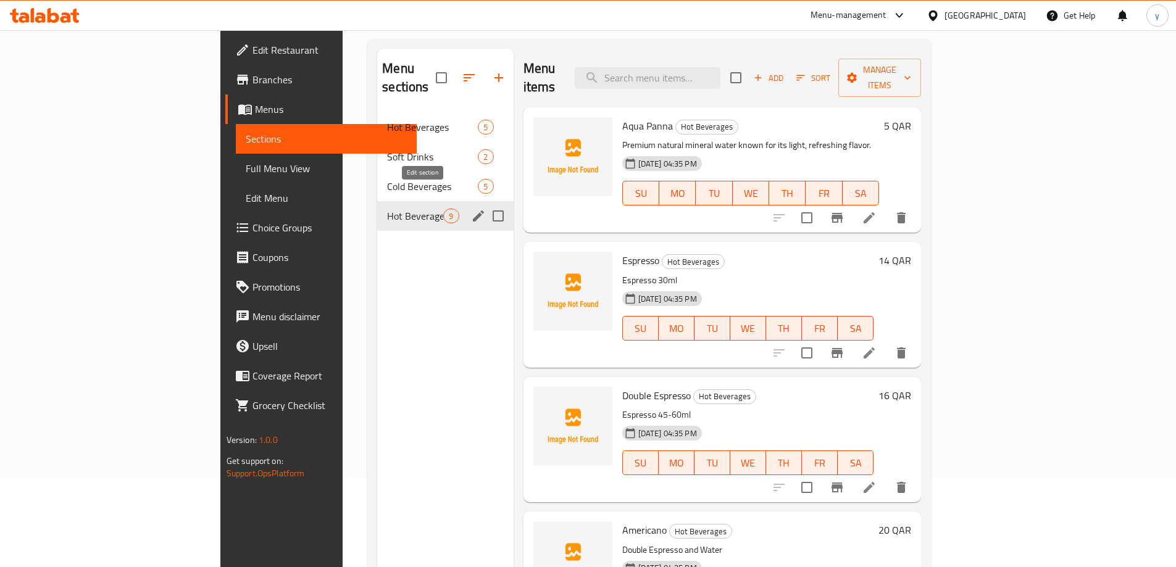
click at [473, 210] on icon "edit" at bounding box center [478, 215] width 11 height 11
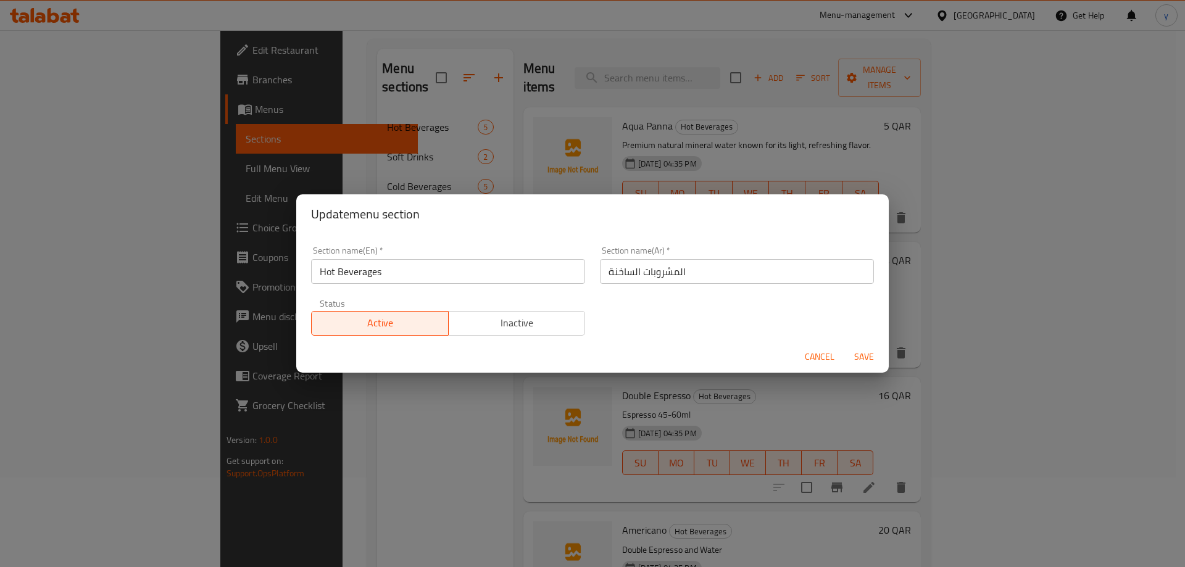
click at [512, 278] on input "Hot Beverages" at bounding box center [448, 271] width 274 height 25
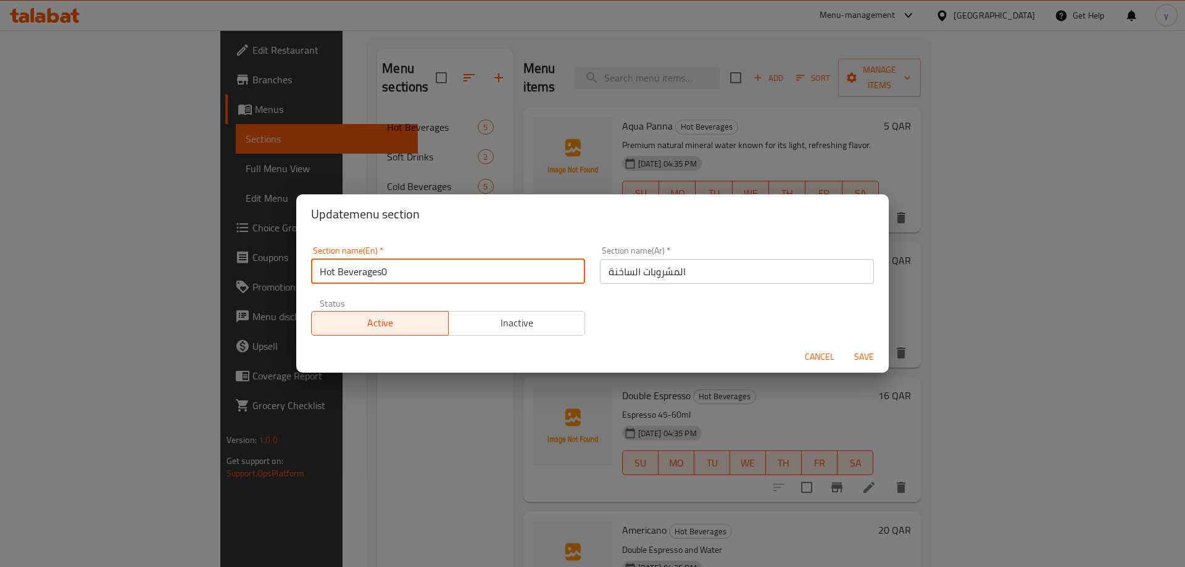
type input "Hot Beverages0"
click at [866, 352] on span "Save" at bounding box center [864, 356] width 30 height 15
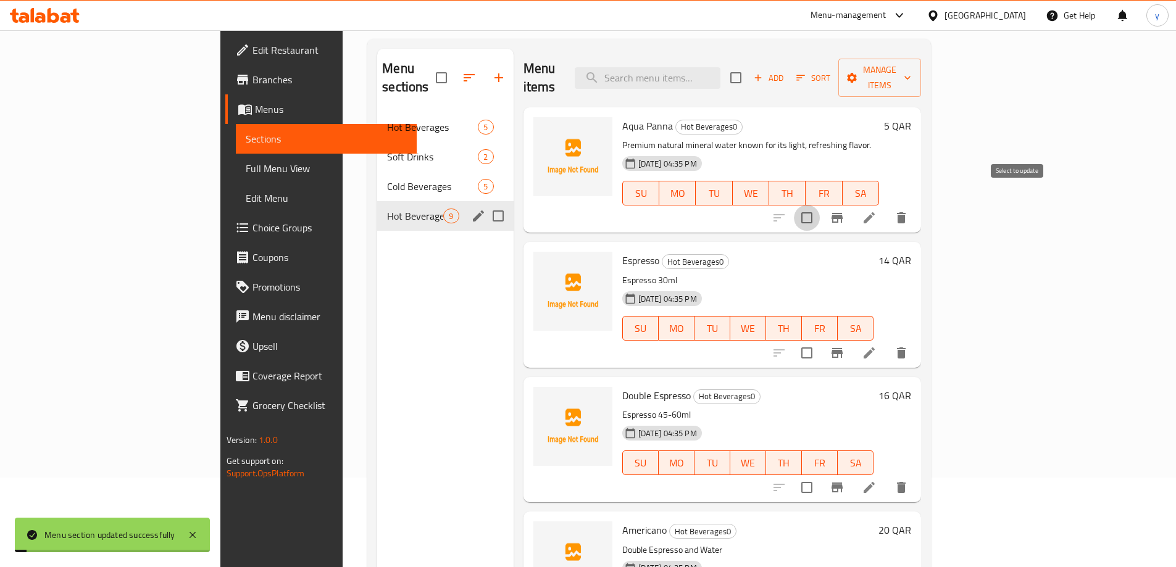
click at [820, 205] on input "checkbox" at bounding box center [807, 218] width 26 height 26
checkbox input "true"
click at [820, 340] on input "checkbox" at bounding box center [807, 353] width 26 height 26
checkbox input "true"
click at [749, 70] on input "checkbox" at bounding box center [736, 78] width 26 height 26
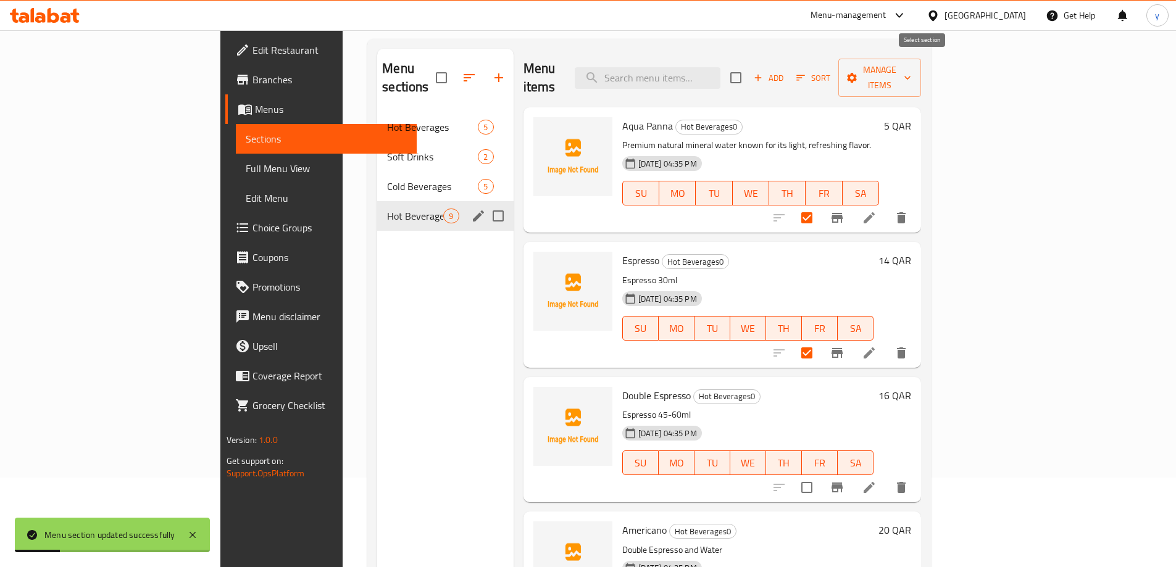
checkbox input "true"
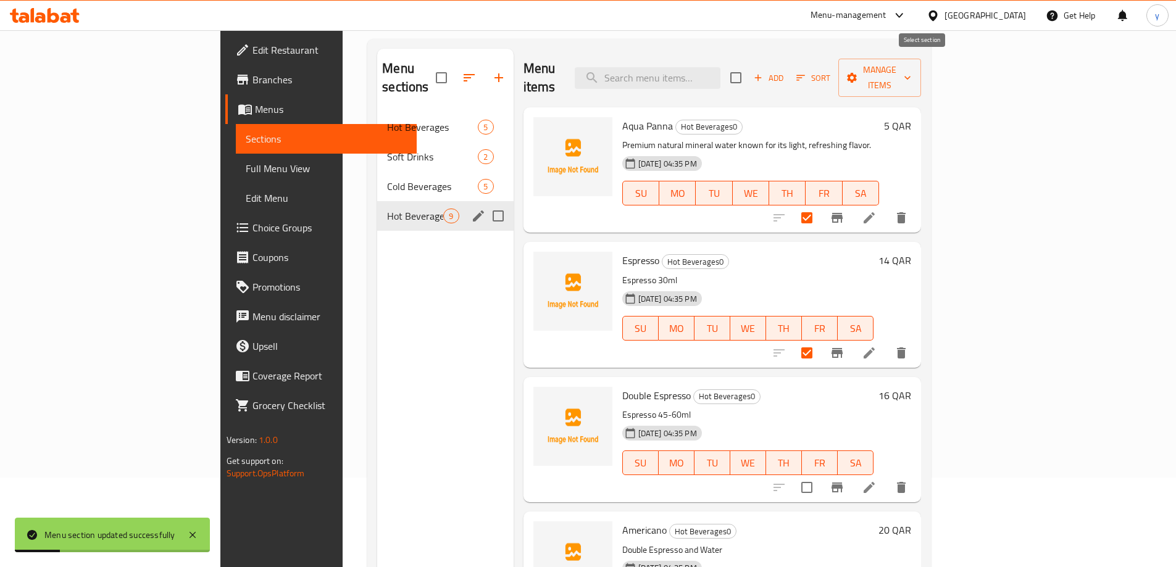
checkbox input "true"
click at [911, 70] on span "Manage items" at bounding box center [879, 77] width 63 height 31
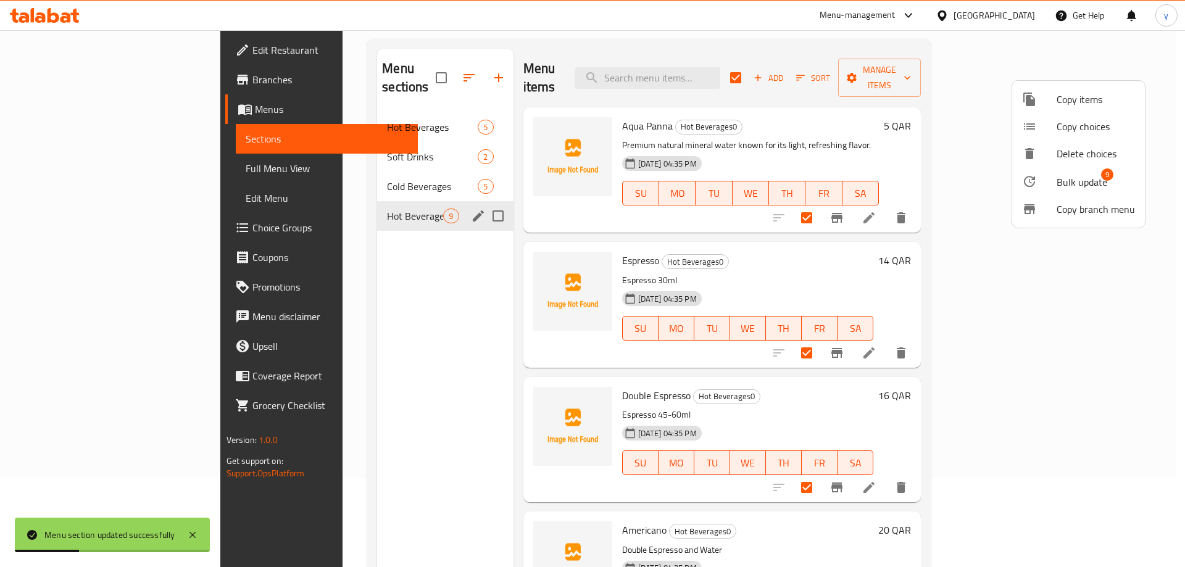
click at [1068, 189] on span "Bulk update" at bounding box center [1081, 182] width 51 height 15
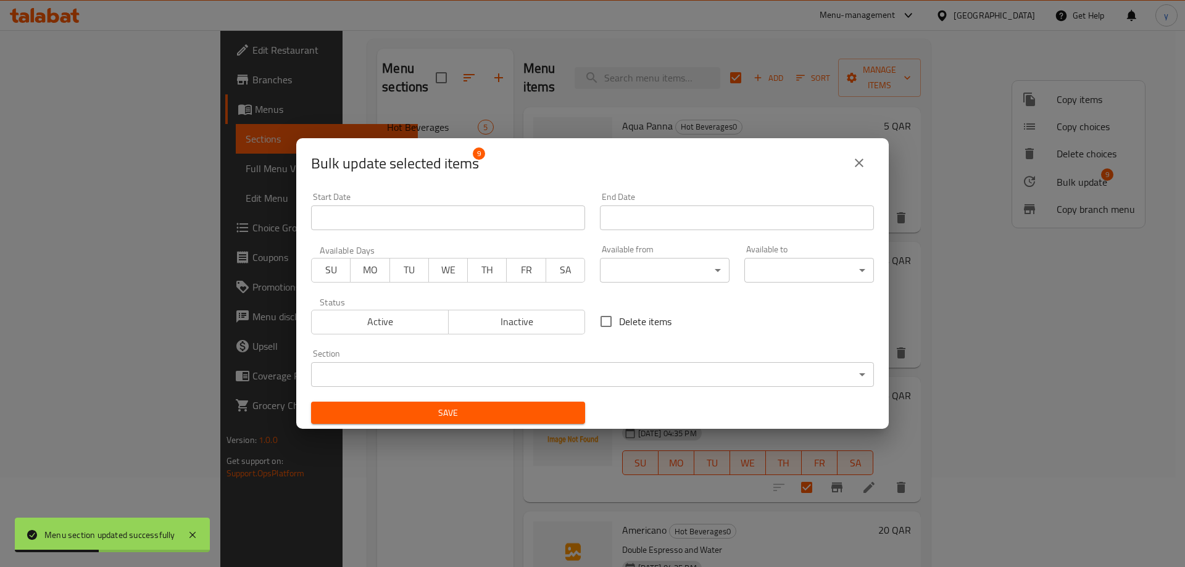
click at [647, 363] on body "Menu section updated successfully ​ Menu-management Qatar Get Help y Edit Resta…" at bounding box center [592, 209] width 1185 height 537
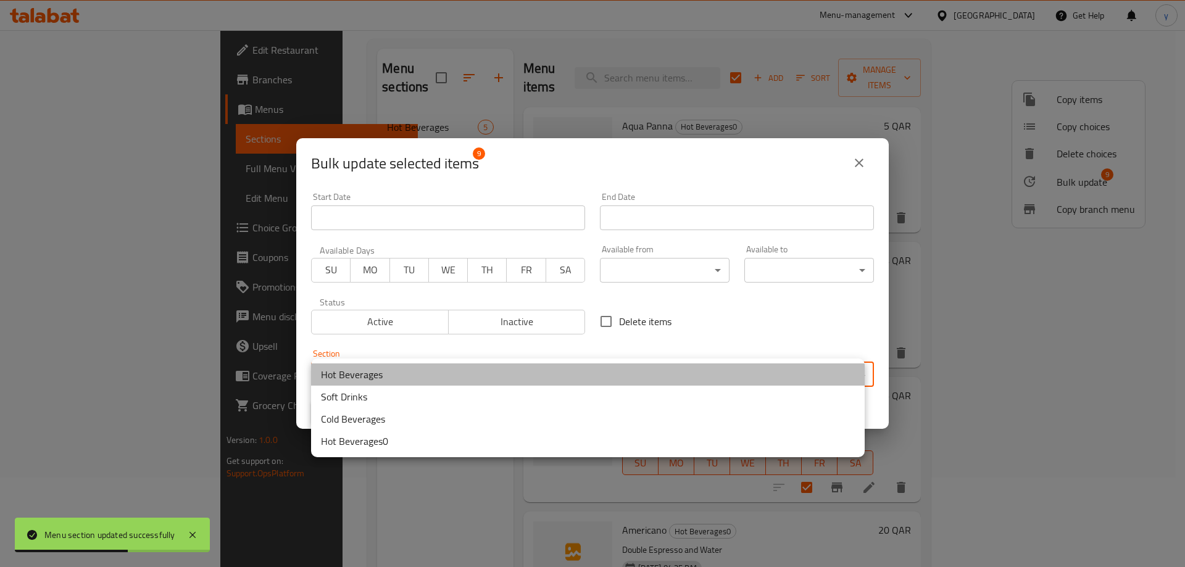
click at [431, 377] on li "Hot Beverages" at bounding box center [588, 374] width 554 height 22
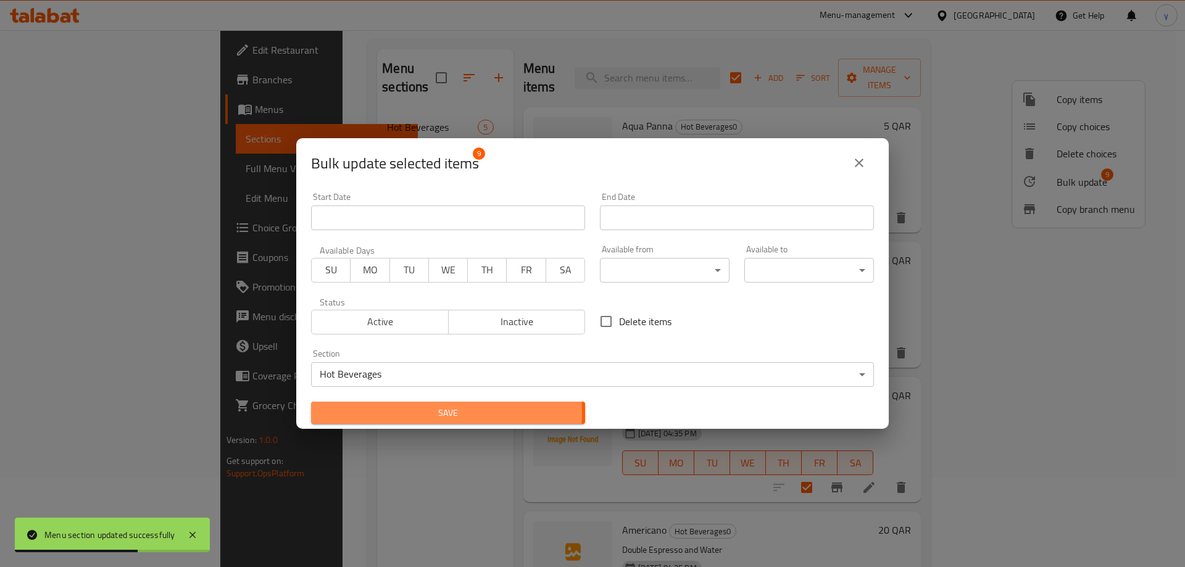
click at [403, 413] on span "Save" at bounding box center [448, 412] width 254 height 15
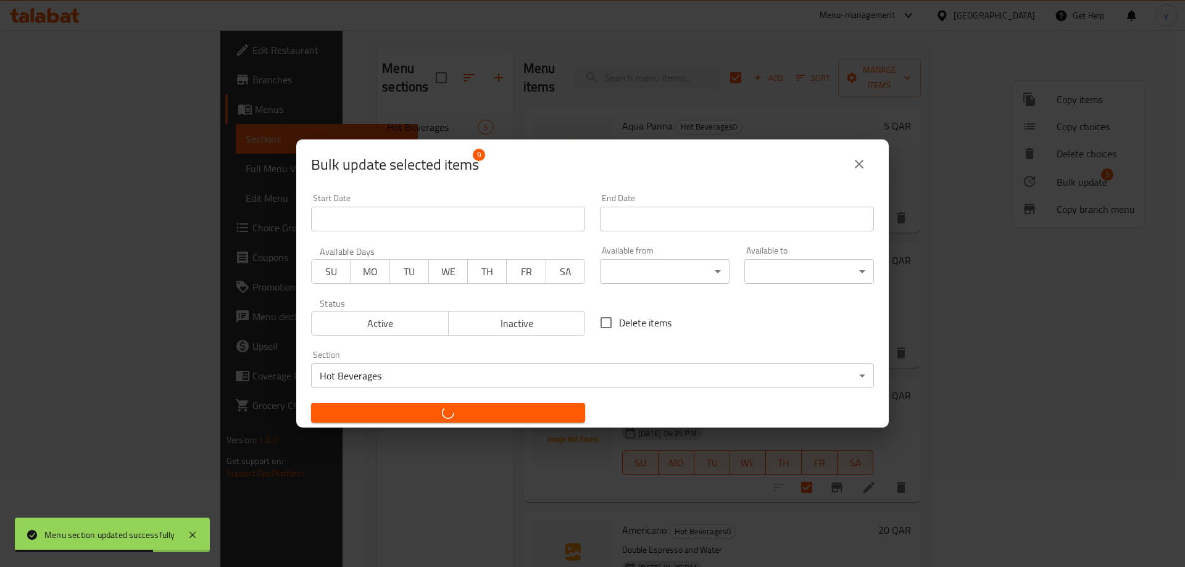
checkbox input "false"
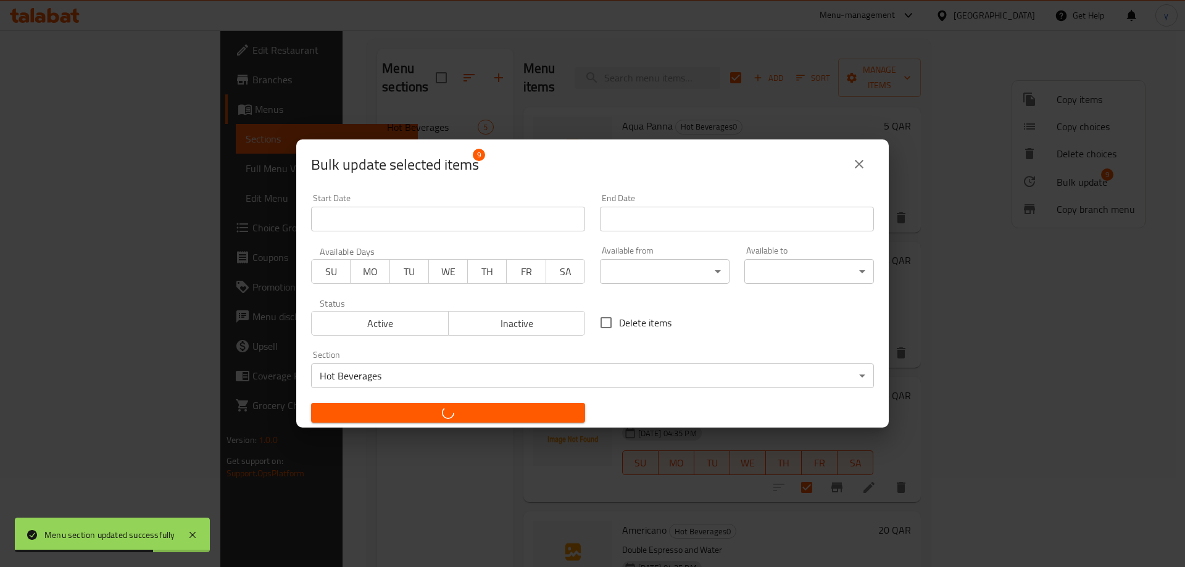
checkbox input "false"
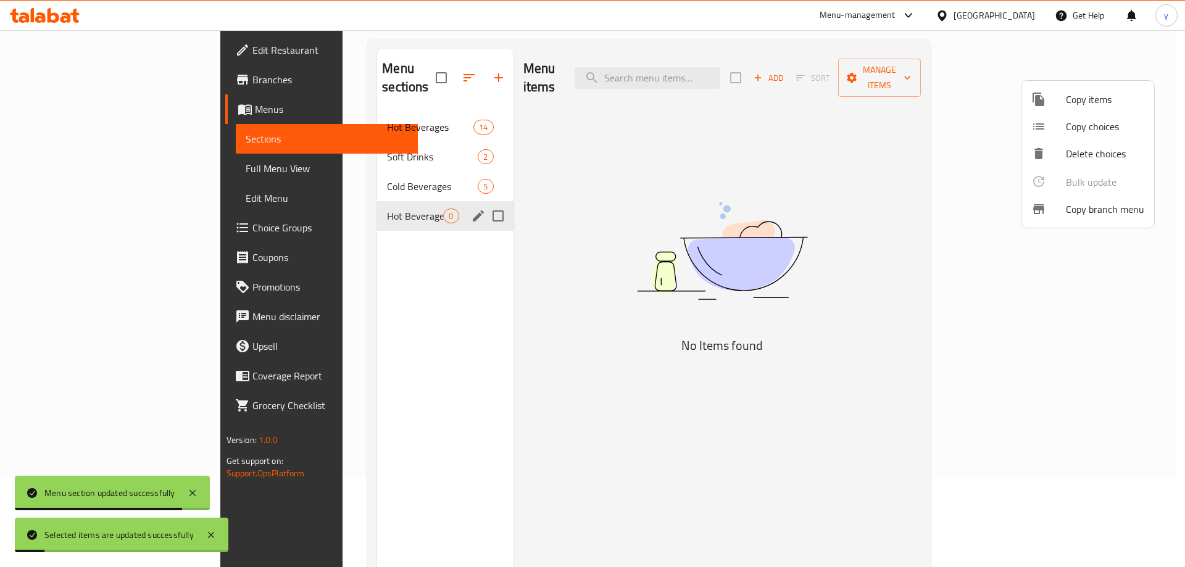
click at [446, 196] on div at bounding box center [592, 283] width 1185 height 567
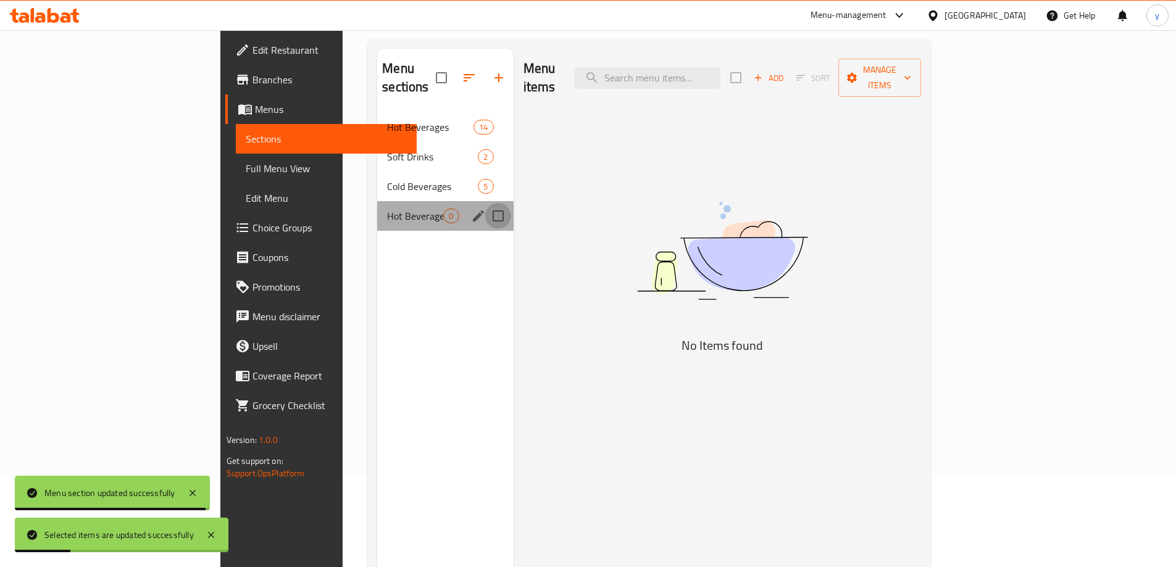
click at [485, 203] on input "Menu sections" at bounding box center [498, 216] width 26 height 26
checkbox input "true"
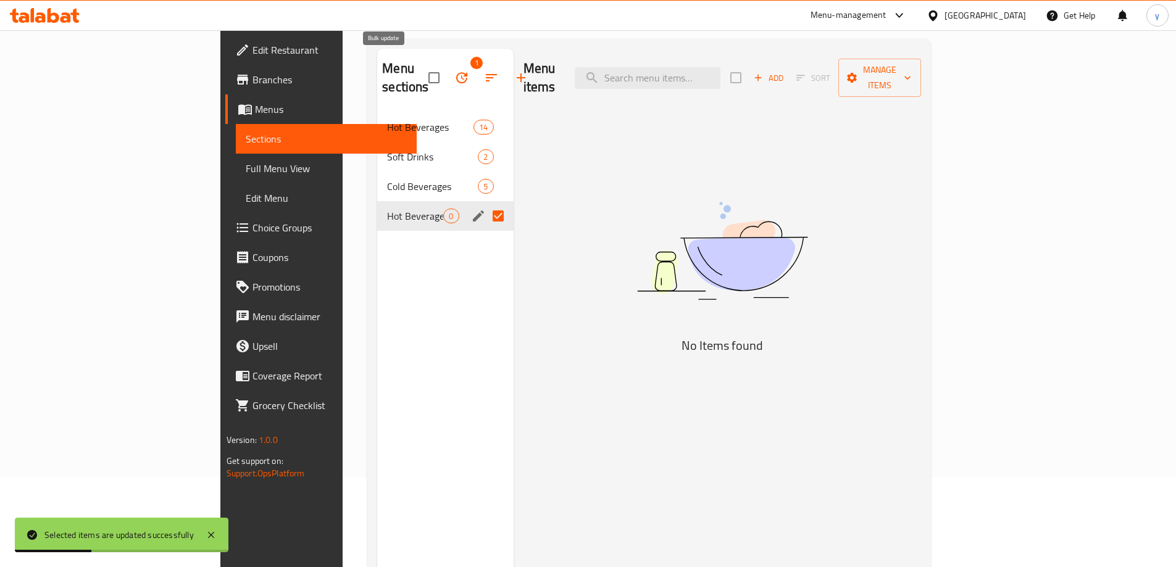
click at [454, 73] on icon "button" at bounding box center [461, 77] width 15 height 15
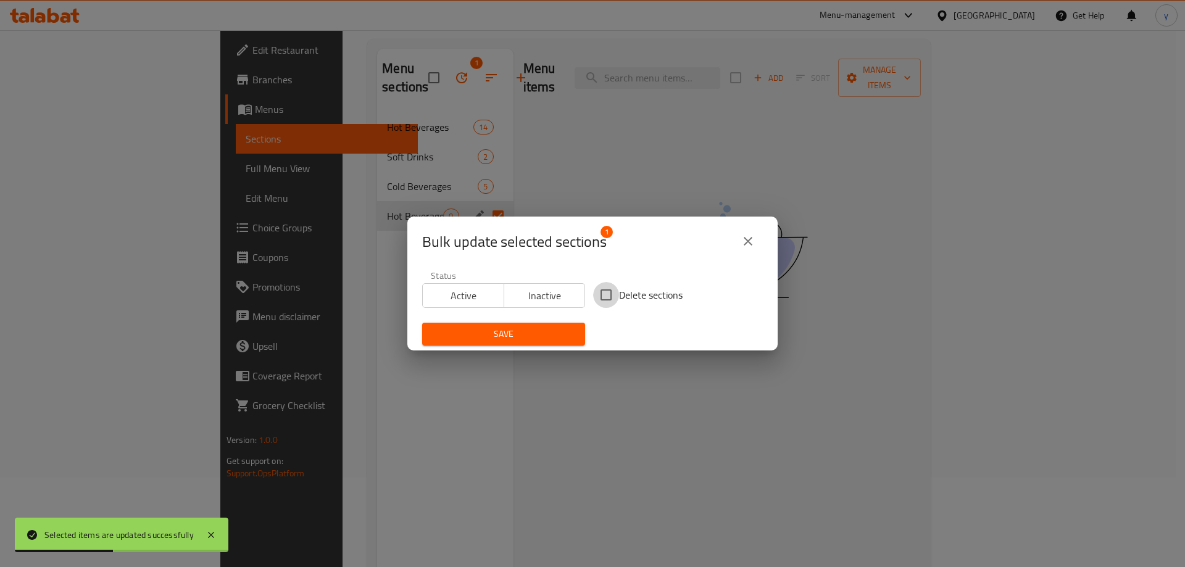
click at [602, 299] on input "Delete sections" at bounding box center [606, 295] width 26 height 26
checkbox input "true"
click at [541, 333] on span "Save" at bounding box center [503, 333] width 143 height 15
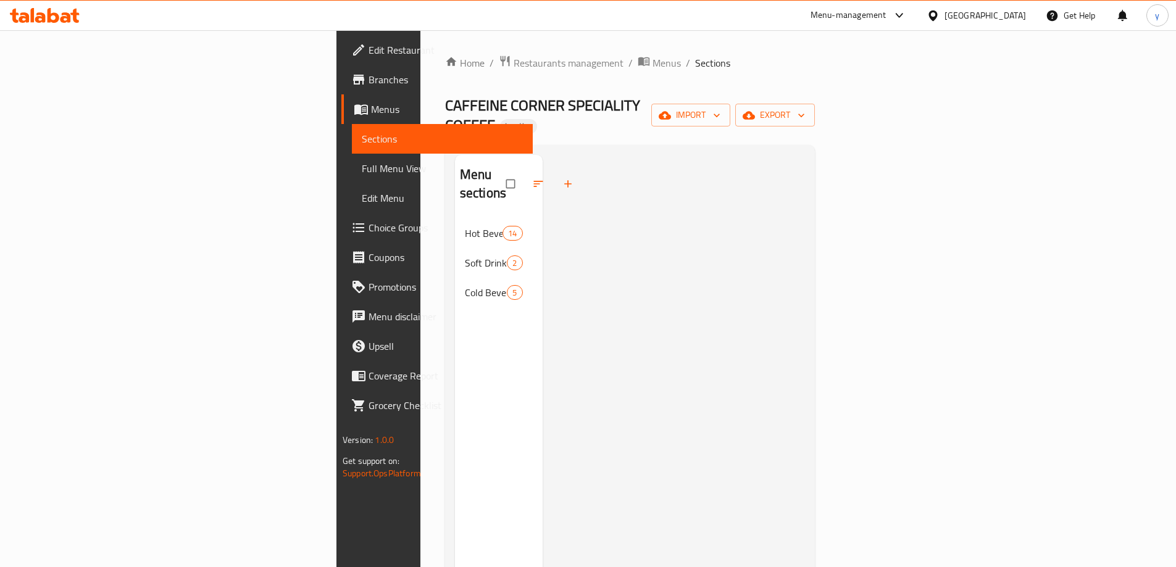
click at [362, 168] on span "Full Menu View" at bounding box center [442, 168] width 161 height 15
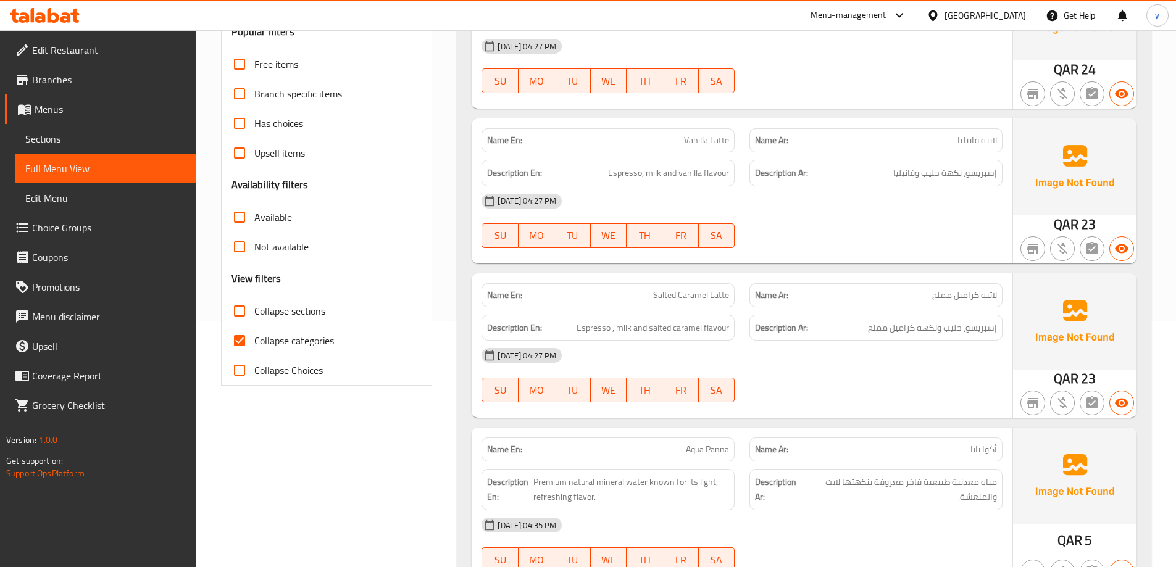
scroll to position [247, 0]
click at [296, 338] on span "Collapse categories" at bounding box center [294, 340] width 80 height 15
click at [254, 338] on input "Collapse categories" at bounding box center [240, 340] width 30 height 30
checkbox input "false"
click at [307, 316] on span "Collapse sections" at bounding box center [289, 310] width 71 height 15
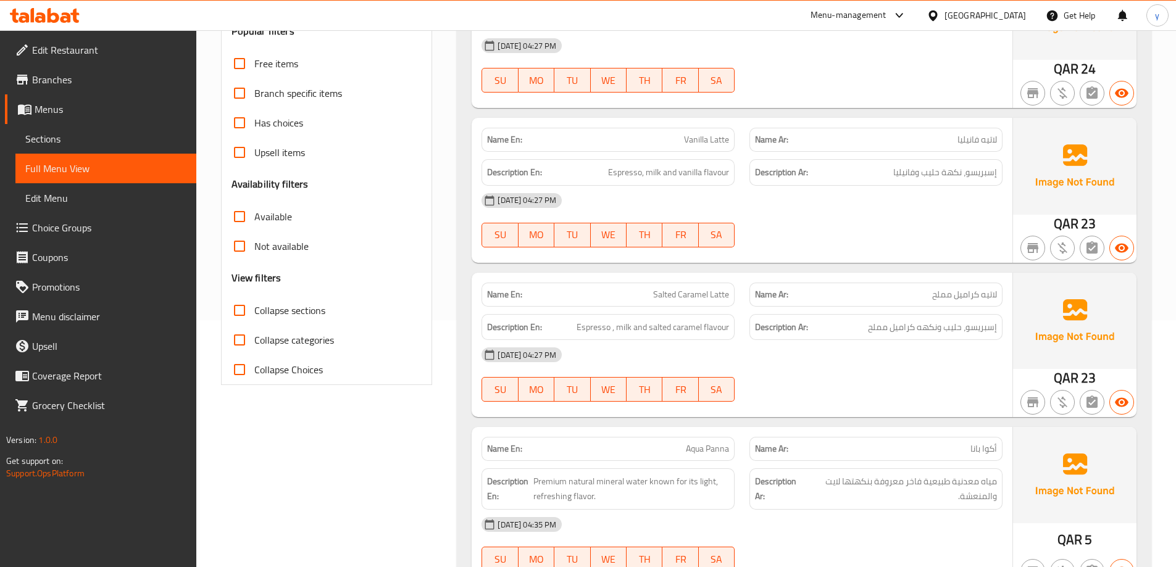
click at [254, 316] on input "Collapse sections" at bounding box center [240, 311] width 30 height 30
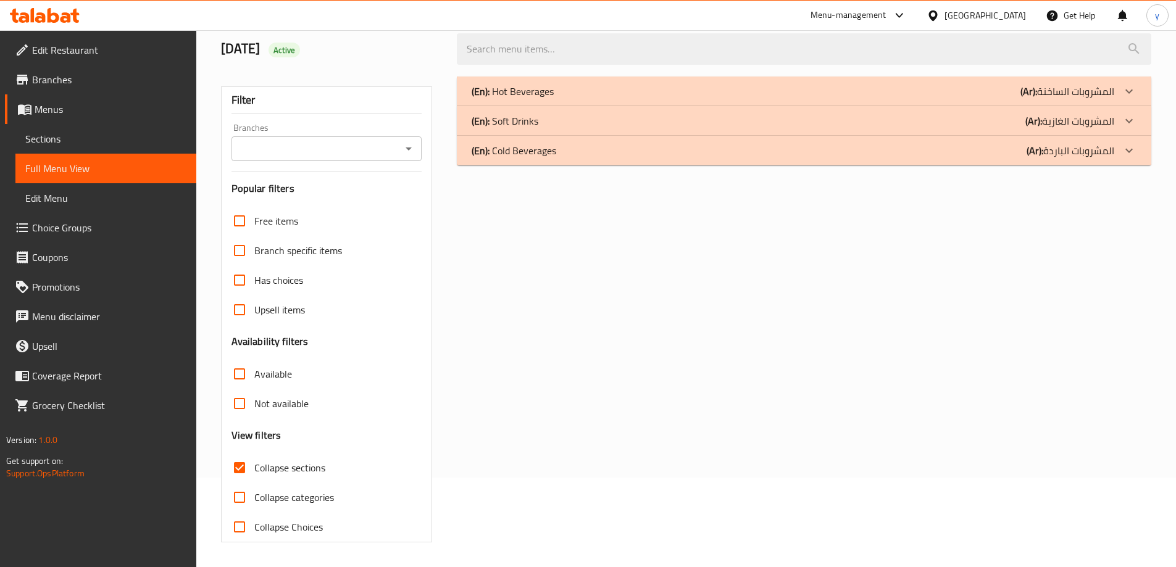
scroll to position [89, 0]
click at [600, 92] on div "(En): Hot Beverages (Ar): المشروبات الساخنة" at bounding box center [792, 91] width 642 height 15
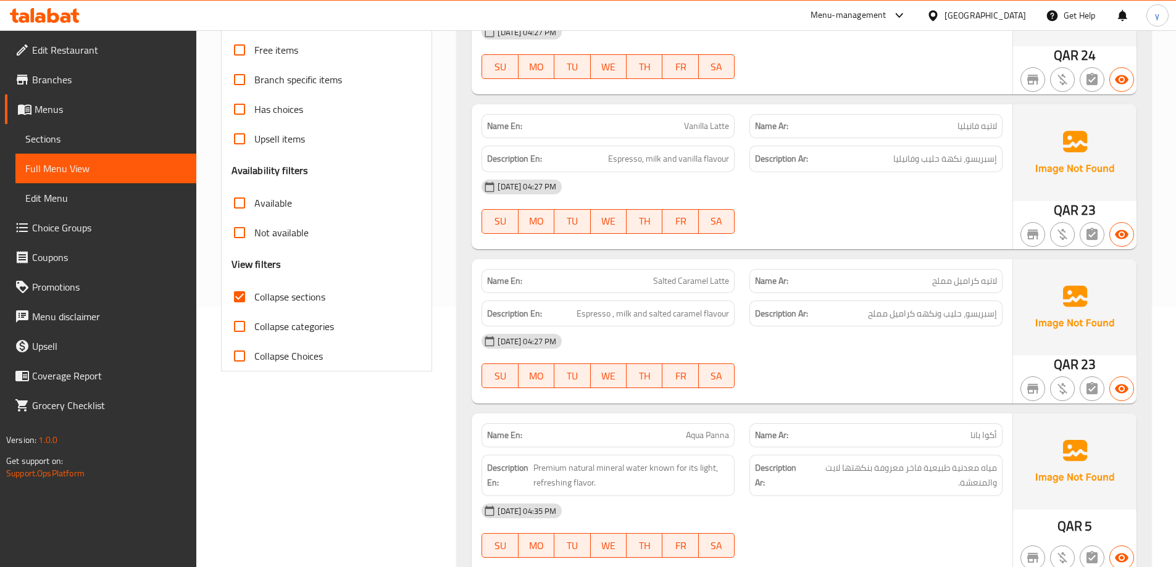
scroll to position [78, 0]
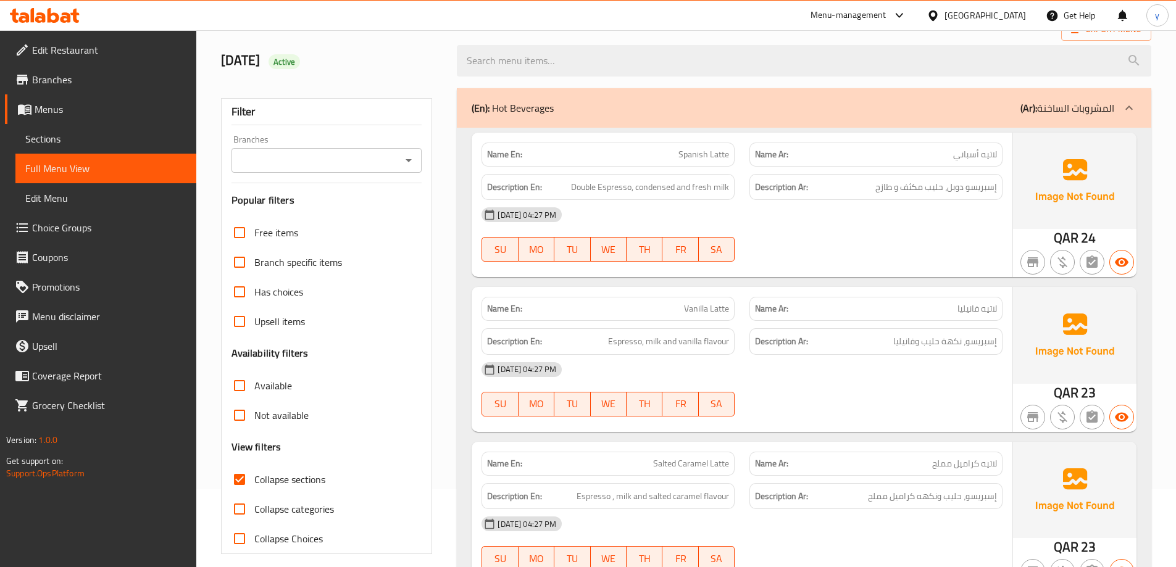
click at [750, 109] on div "(En): Hot Beverages (Ar): المشروبات الساخنة" at bounding box center [792, 108] width 642 height 15
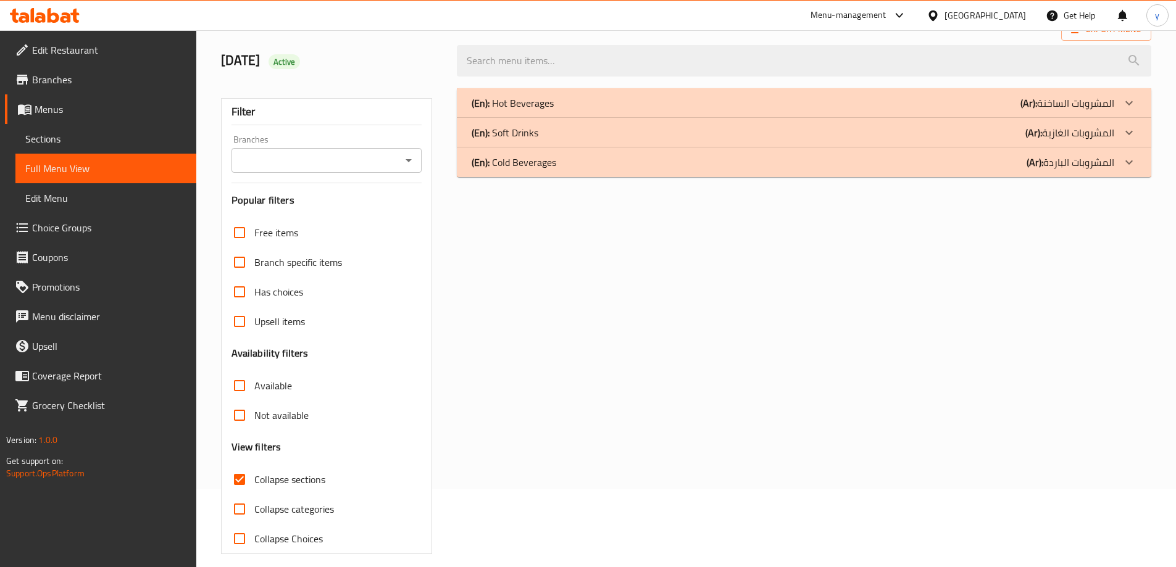
click at [589, 133] on div "(En): Soft Drinks (Ar): المشروبات الغازية" at bounding box center [792, 132] width 642 height 15
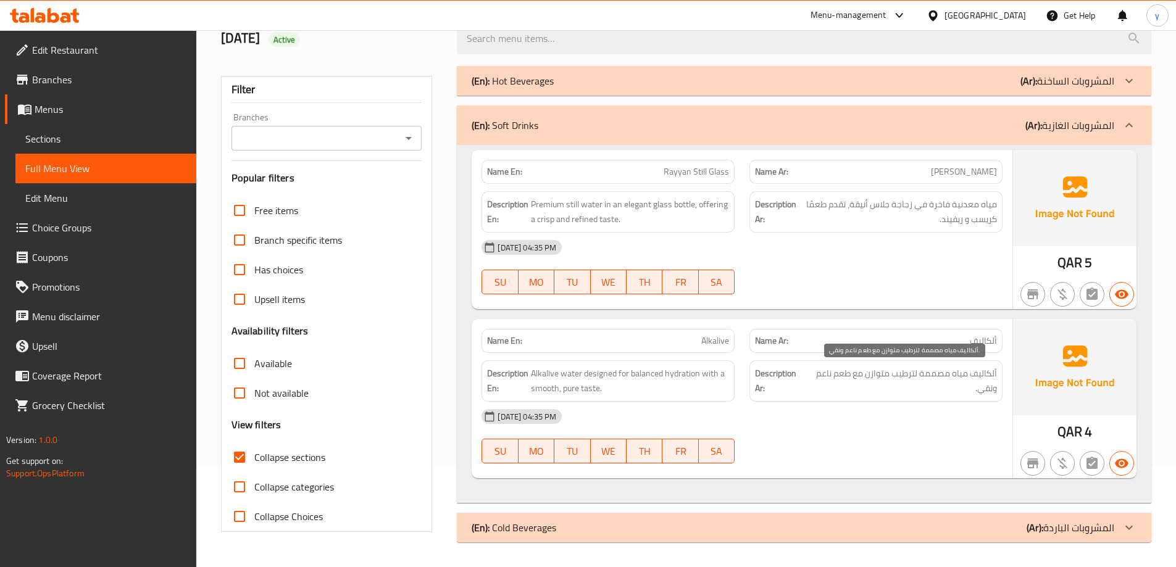
scroll to position [38, 0]
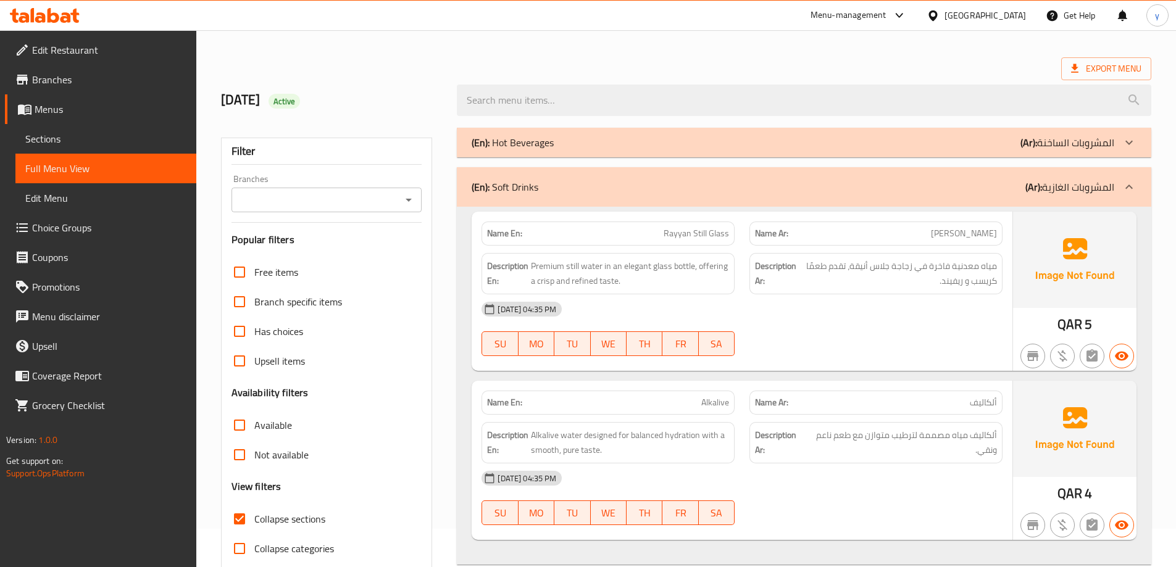
click at [863, 189] on div "(En): Soft Drinks (Ar): المشروبات الغازية" at bounding box center [792, 187] width 642 height 15
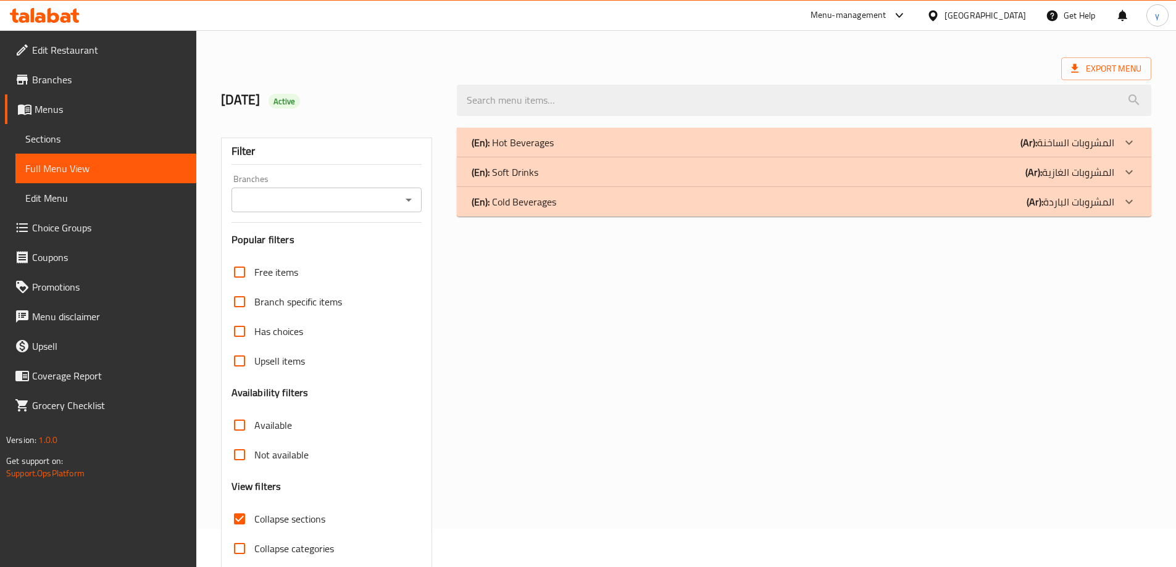
click at [857, 159] on div "(En): Soft Drinks (Ar): المشروبات الغازية" at bounding box center [804, 172] width 694 height 30
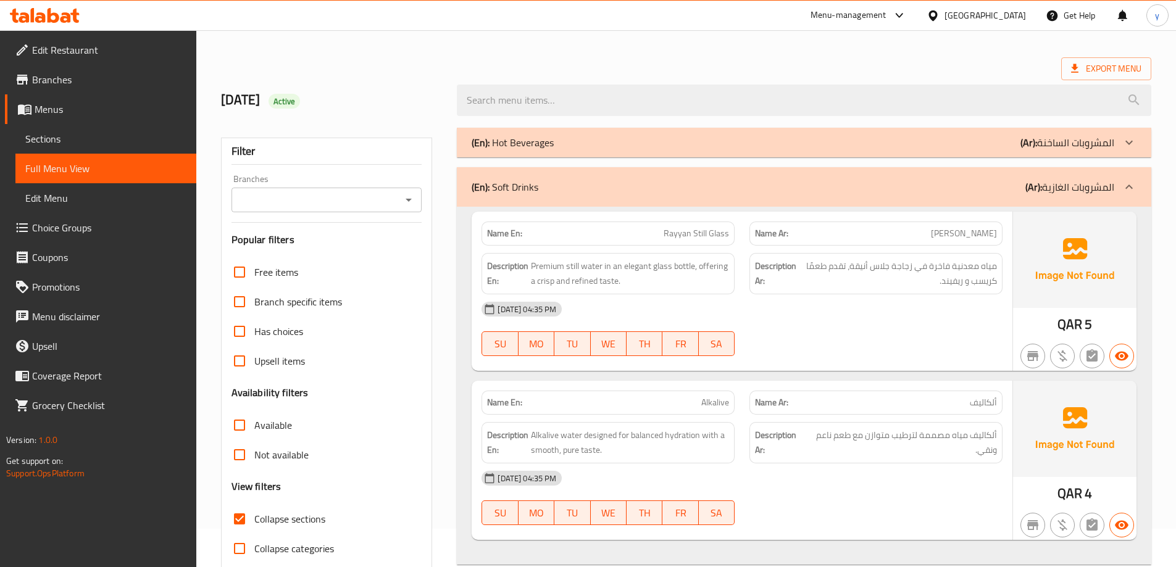
click at [879, 184] on div "(En): Soft Drinks (Ar): المشروبات الغازية" at bounding box center [792, 187] width 642 height 15
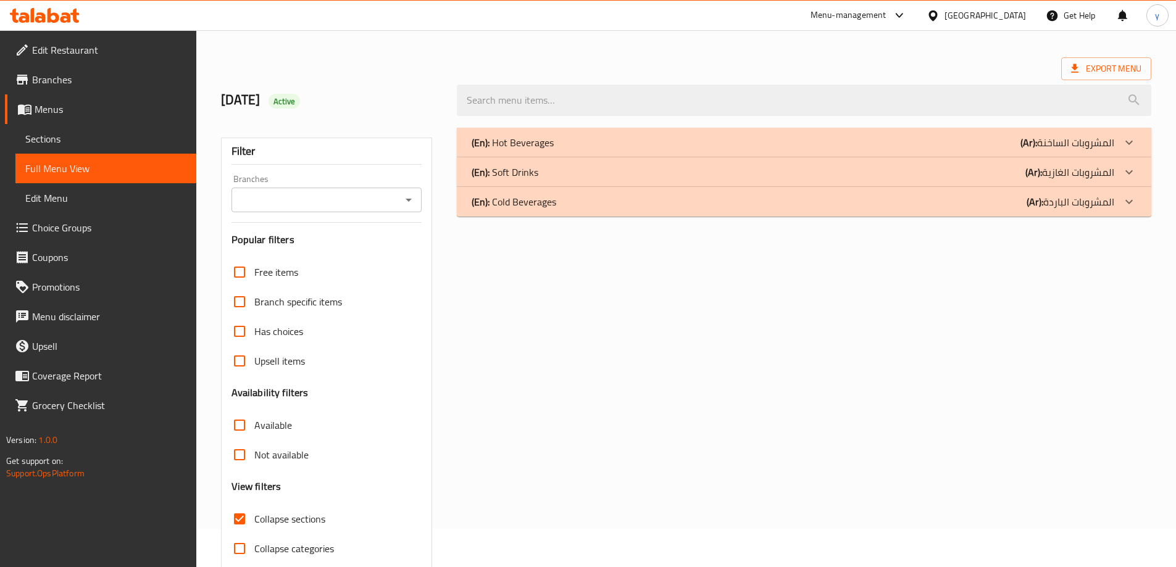
click at [881, 152] on div "(En): Hot Beverages (Ar): المشروبات الساخنة" at bounding box center [804, 143] width 694 height 30
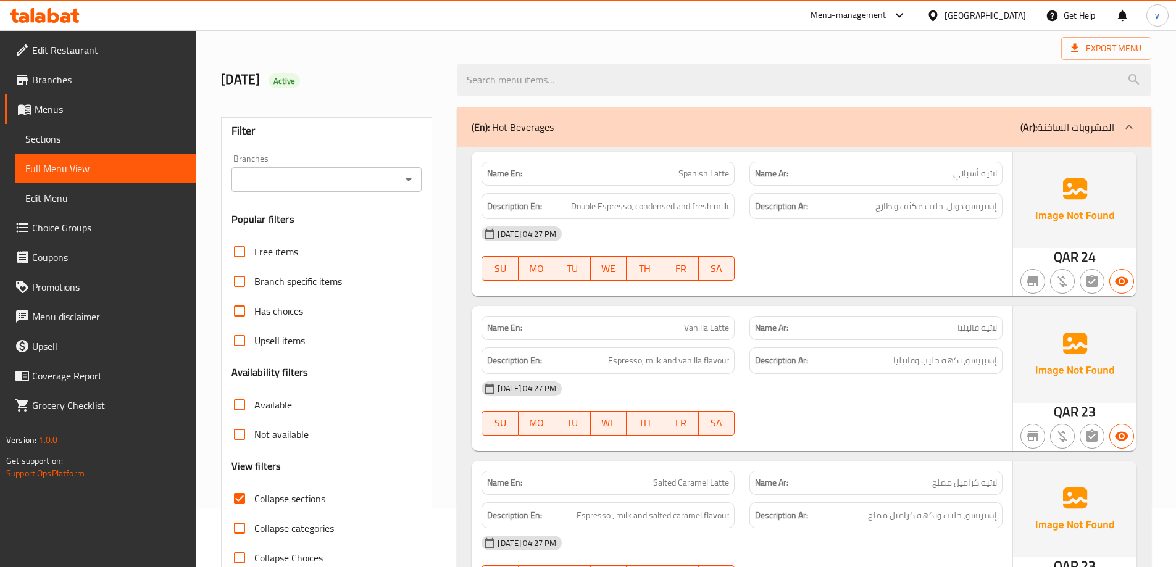
scroll to position [0, 0]
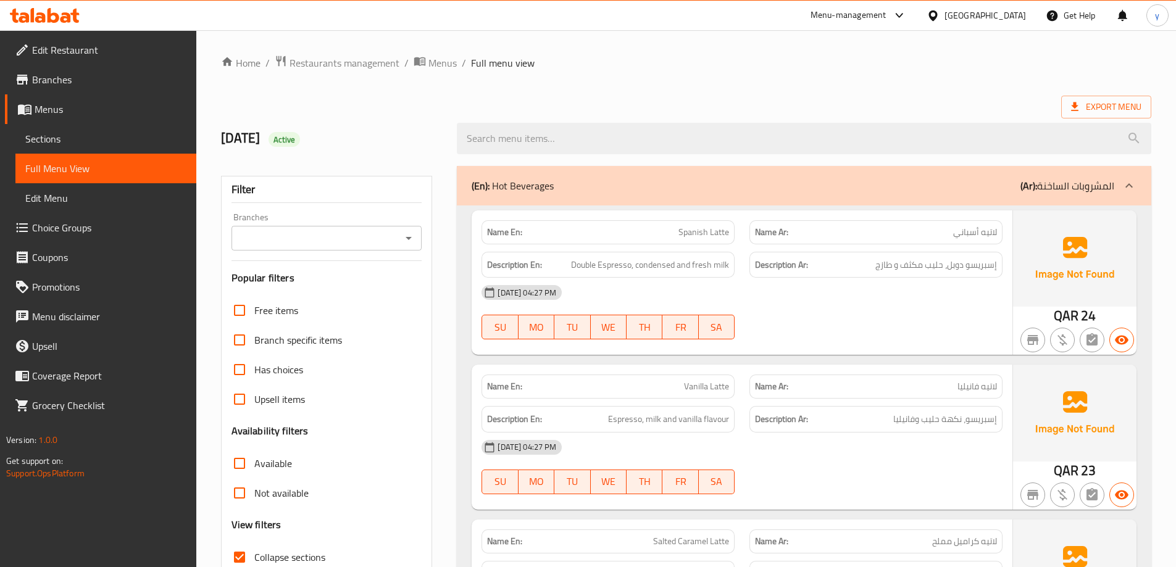
click at [871, 194] on div "(En): Hot Beverages (Ar): المشروبات الساخنة" at bounding box center [804, 185] width 694 height 39
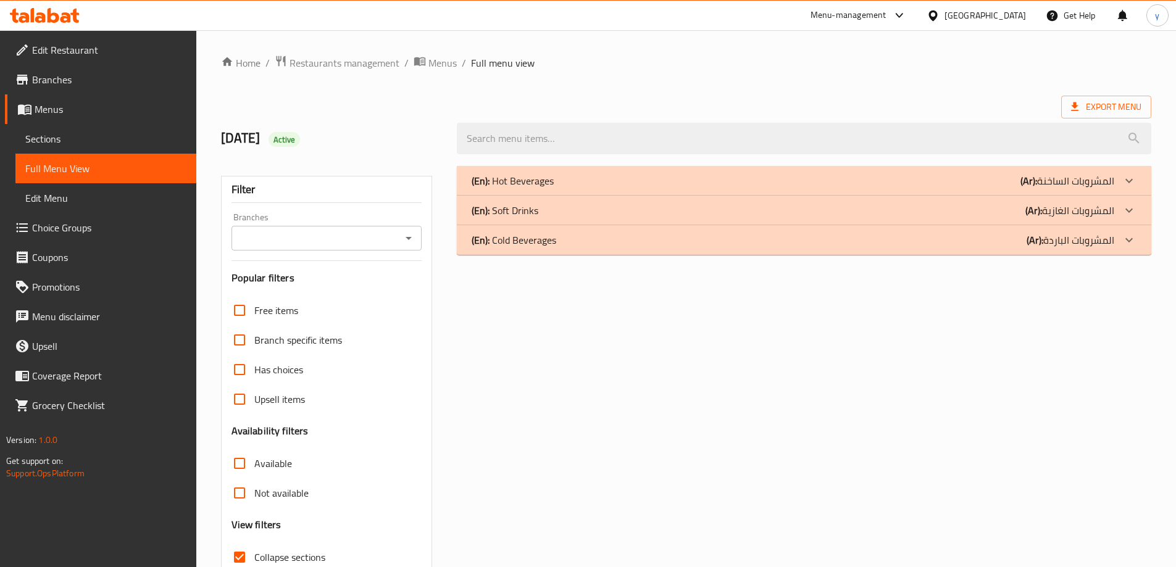
click at [560, 203] on div "(En): Soft Drinks (Ar): المشروبات الغازية" at bounding box center [792, 210] width 642 height 15
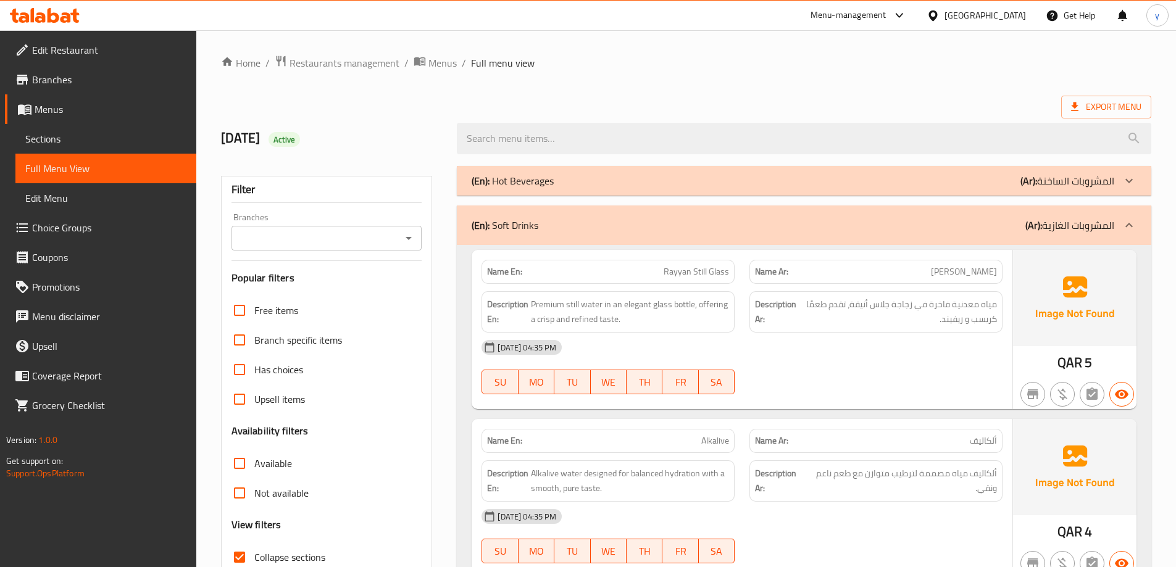
click at [581, 183] on div "(En): Hot Beverages (Ar): المشروبات الساخنة" at bounding box center [792, 180] width 642 height 15
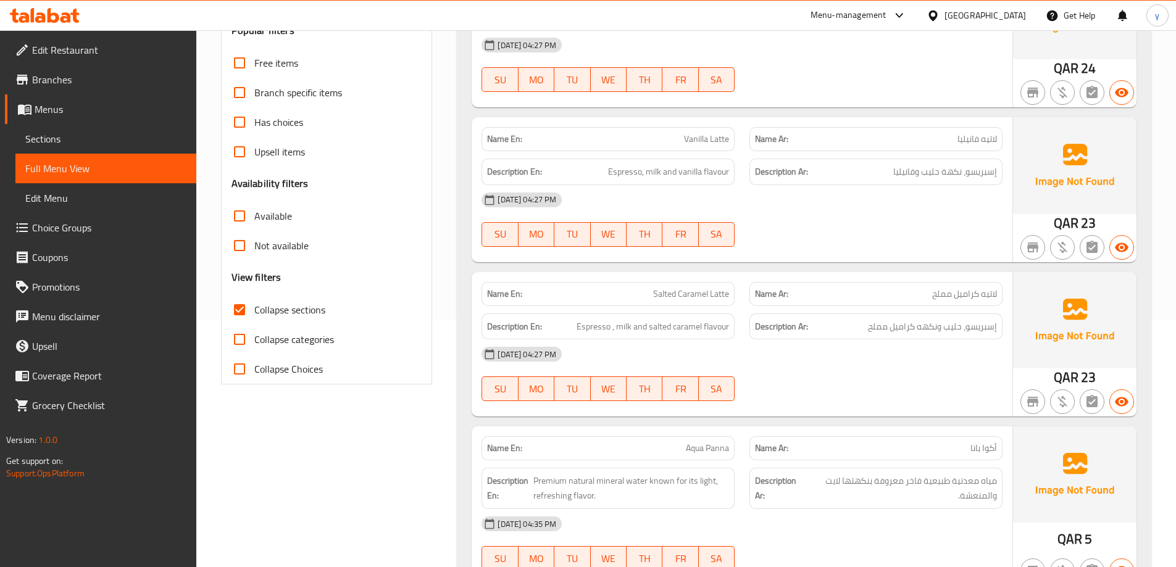
scroll to position [62, 0]
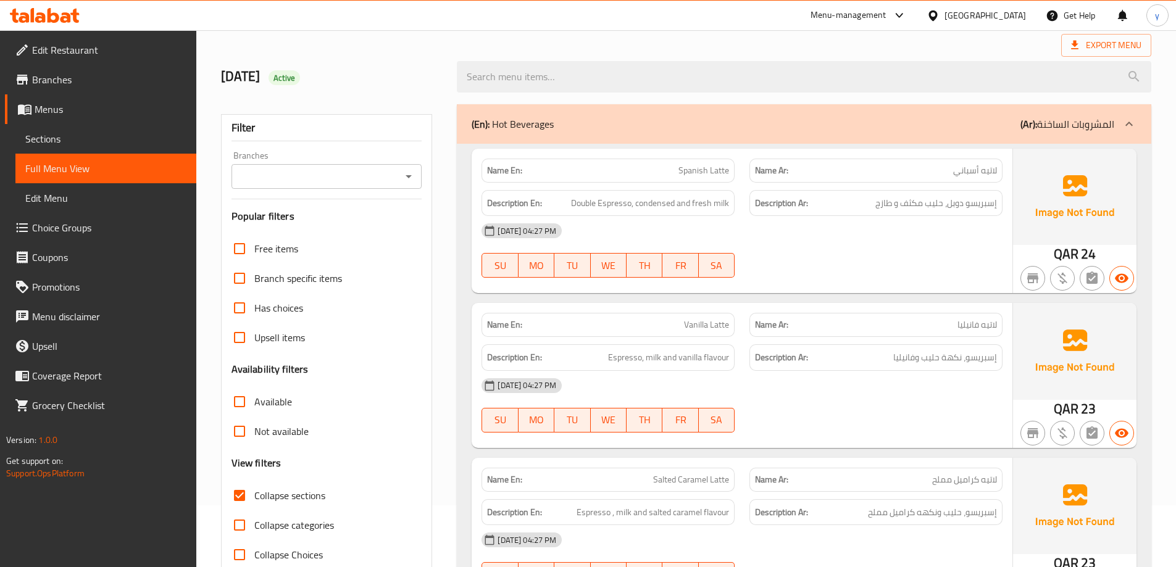
click at [238, 498] on input "Collapse sections" at bounding box center [240, 496] width 30 height 30
checkbox input "false"
click at [243, 405] on input "Available" at bounding box center [240, 402] width 30 height 30
click at [243, 396] on input "Available" at bounding box center [240, 402] width 30 height 30
checkbox input "false"
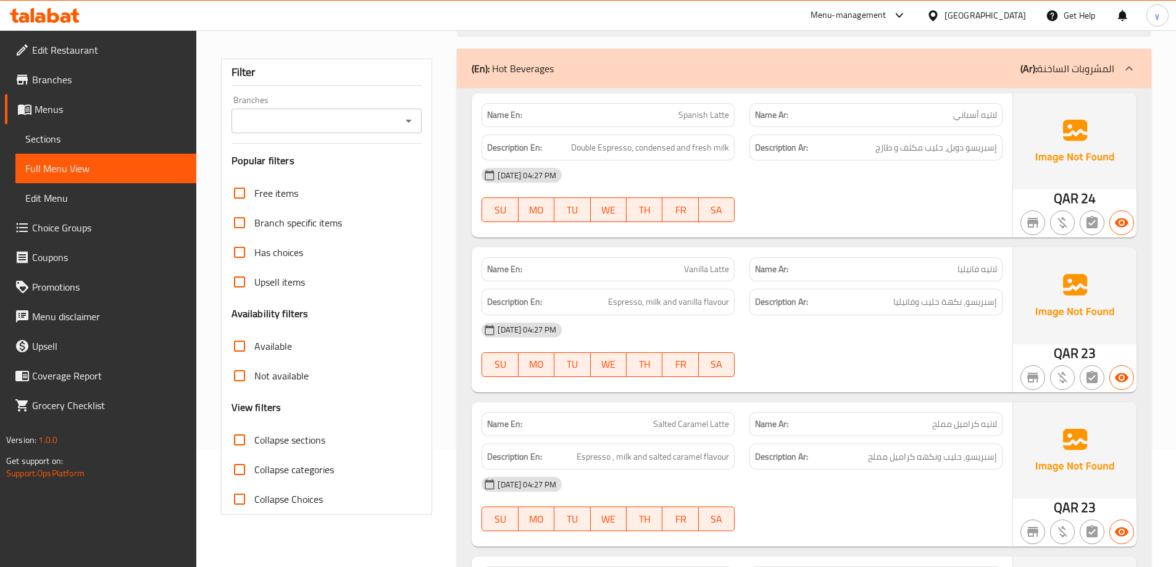
scroll to position [185, 0]
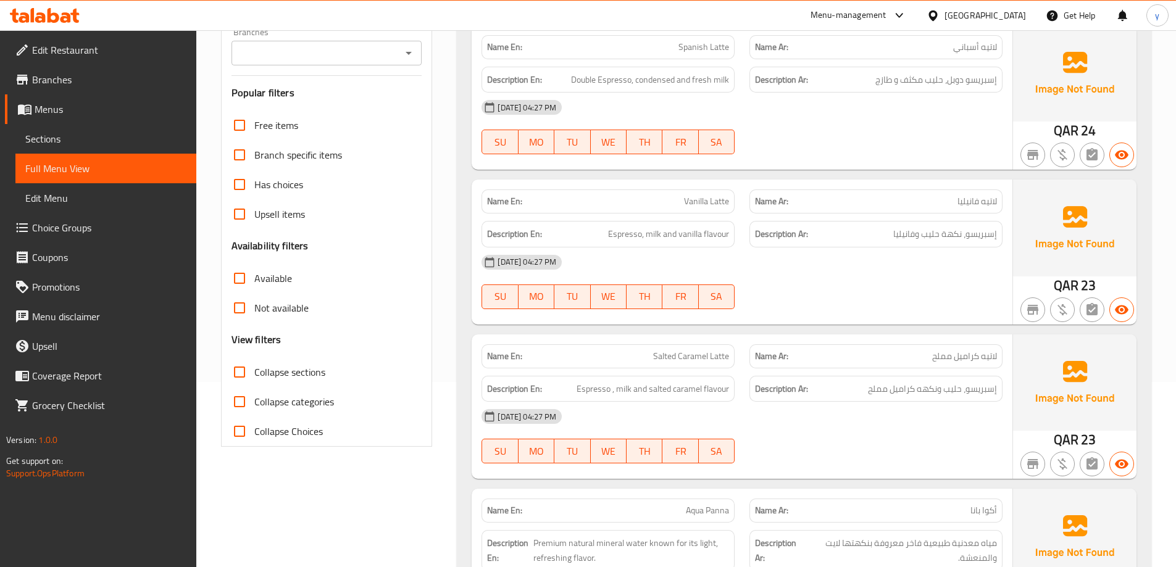
click at [233, 374] on input "Collapse sections" at bounding box center [240, 372] width 30 height 30
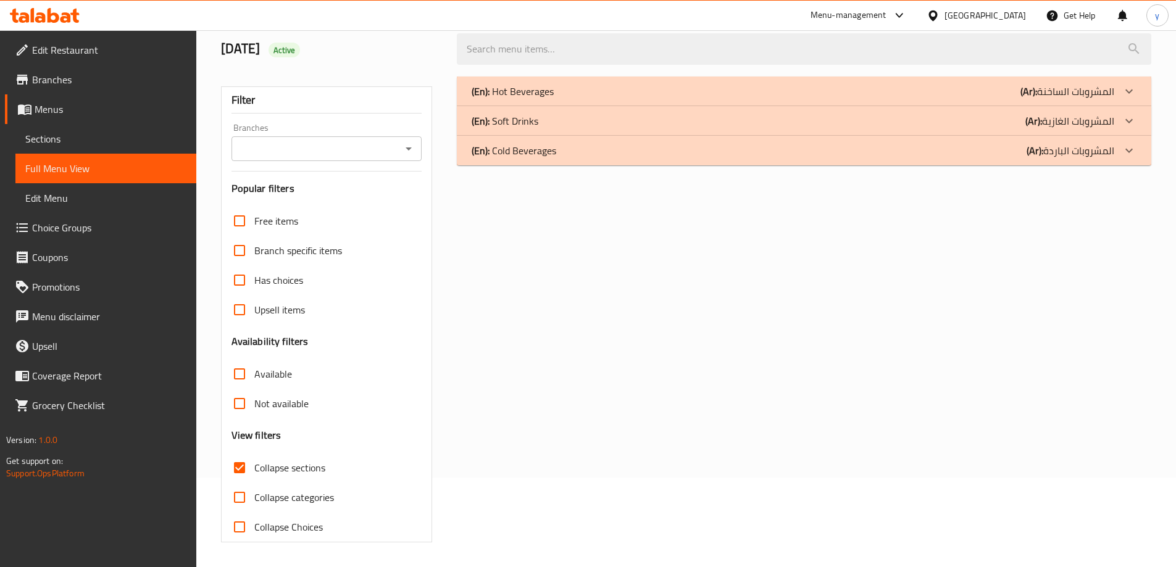
scroll to position [89, 0]
click at [1123, 91] on icon at bounding box center [1128, 91] width 15 height 15
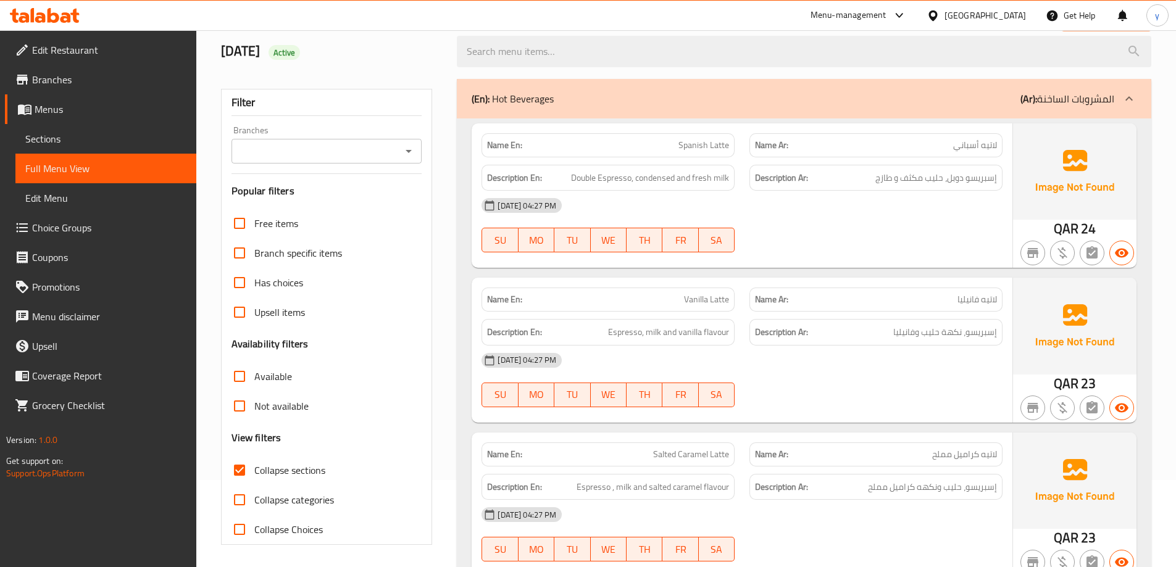
scroll to position [247, 0]
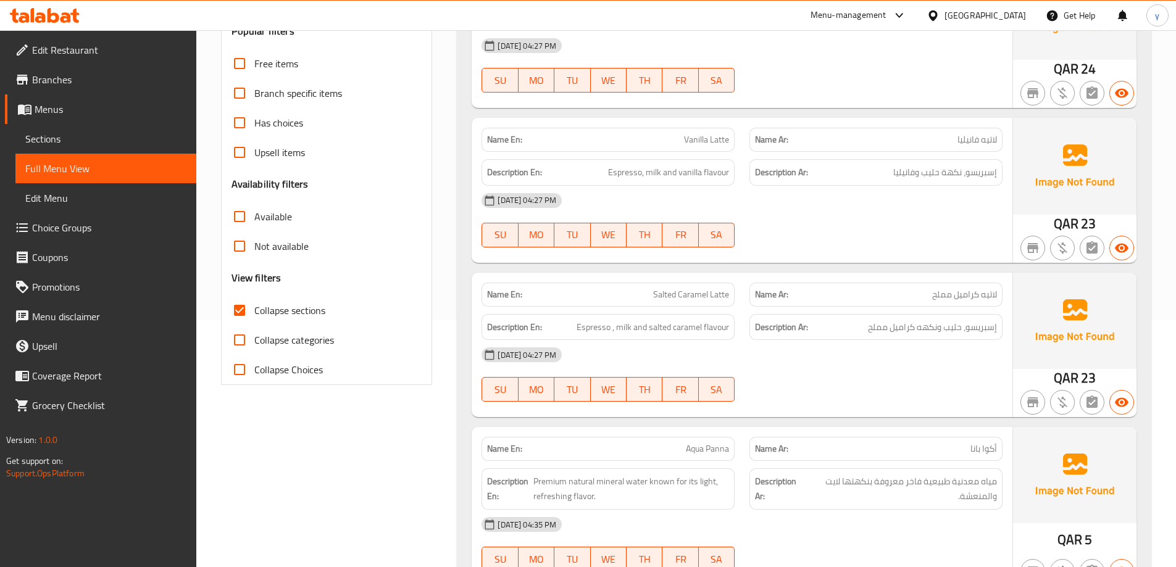
click at [233, 315] on input "Collapse sections" at bounding box center [240, 311] width 30 height 30
checkbox input "false"
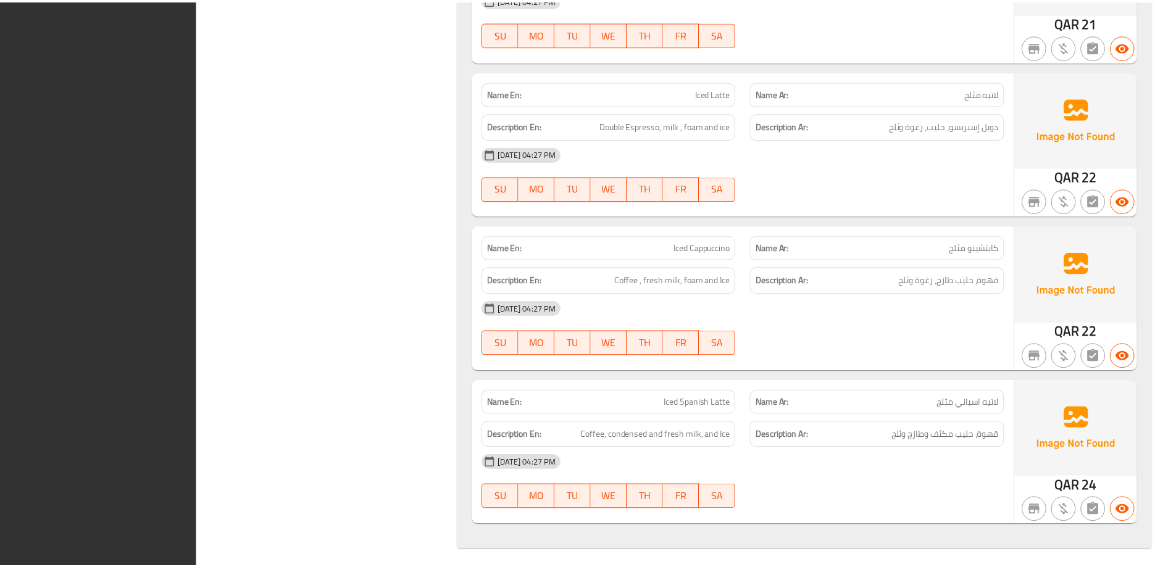
scroll to position [3109, 0]
